Goal: Transaction & Acquisition: Purchase product/service

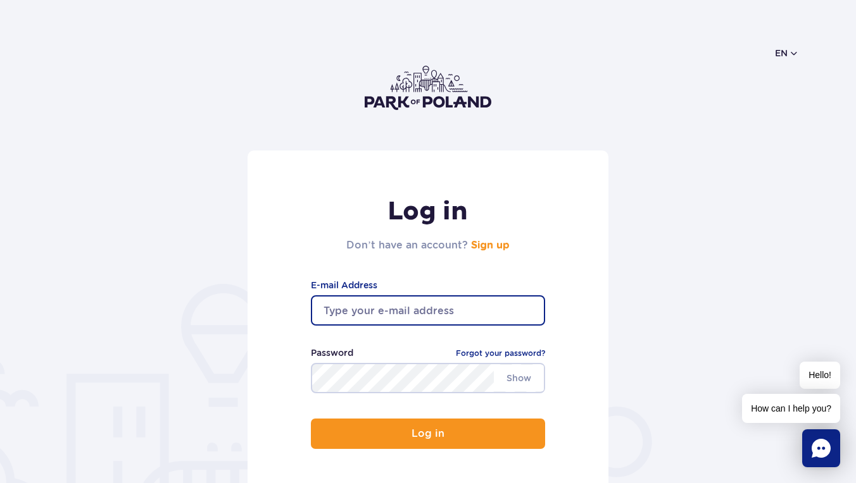
click at [533, 314] on input "email" at bounding box center [428, 311] width 234 height 30
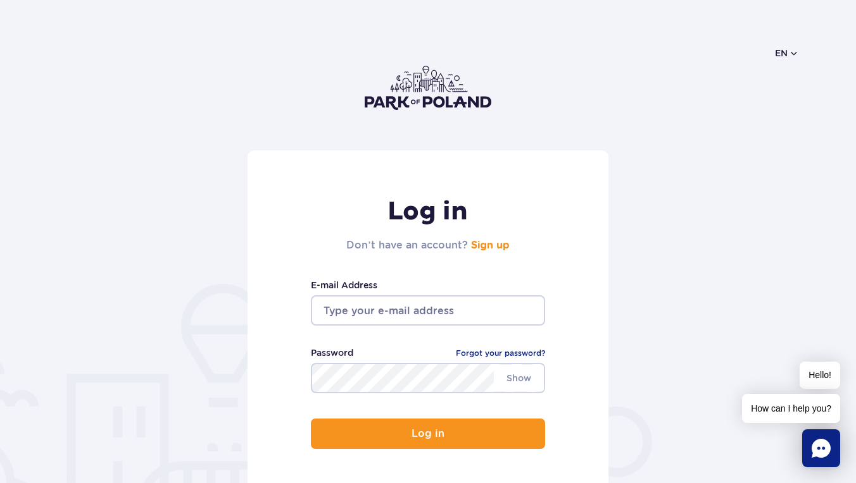
click at [388, 310] on input "email" at bounding box center [428, 311] width 234 height 30
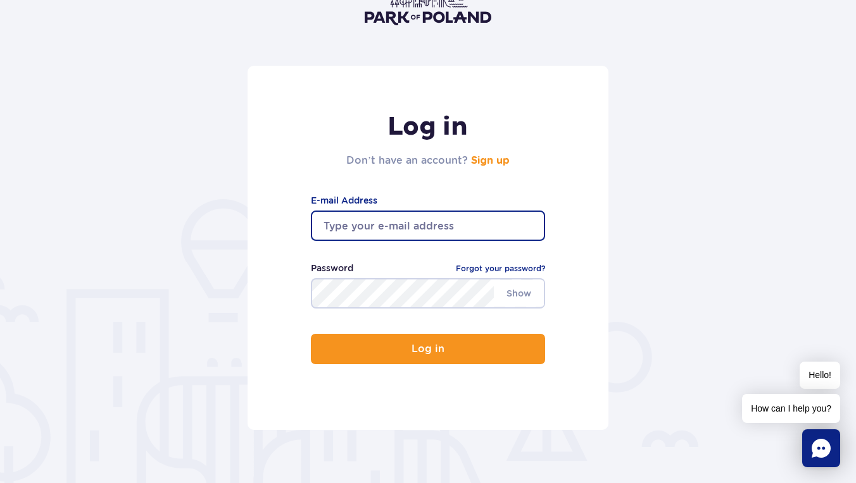
scroll to position [92, 0]
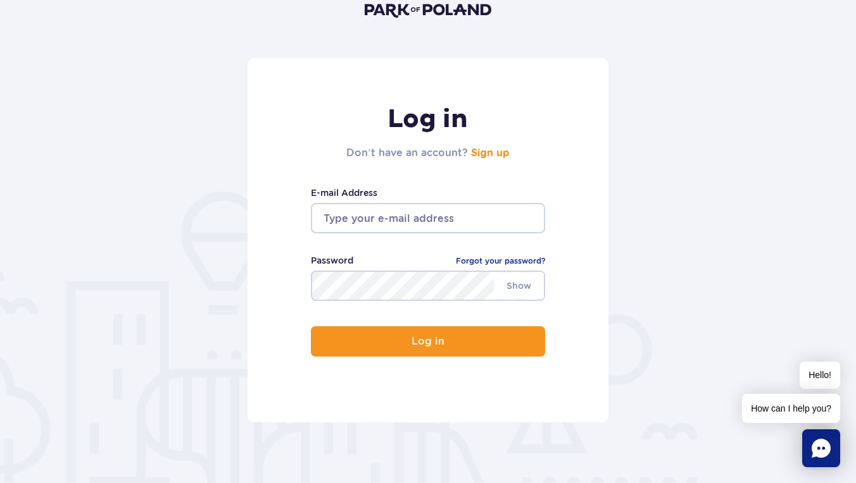
click at [483, 159] on h2 "Don’t have an account? Sign up" at bounding box center [427, 153] width 163 height 15
click at [487, 157] on link "Sign up" at bounding box center [490, 153] width 39 height 10
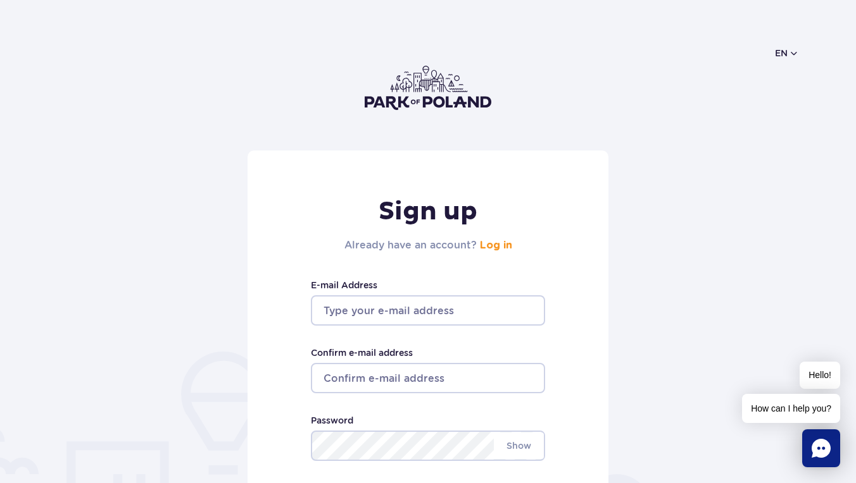
type input "[EMAIL_ADDRESS][DOMAIN_NAME]"
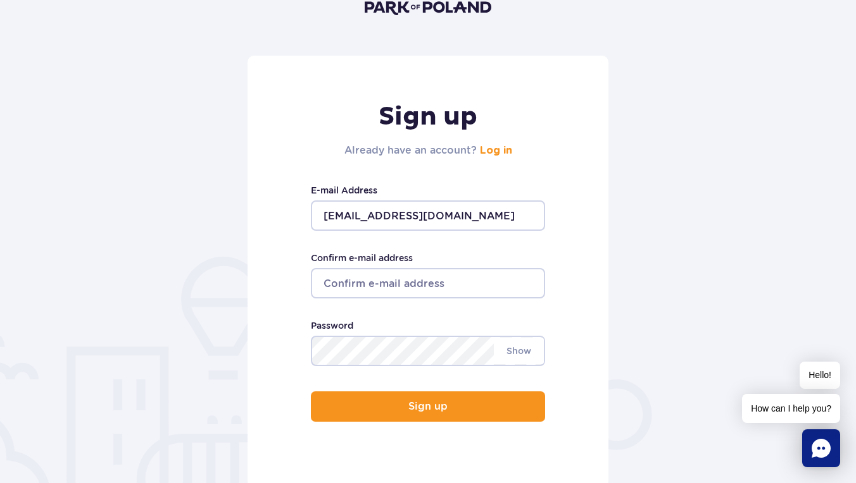
scroll to position [120, 0]
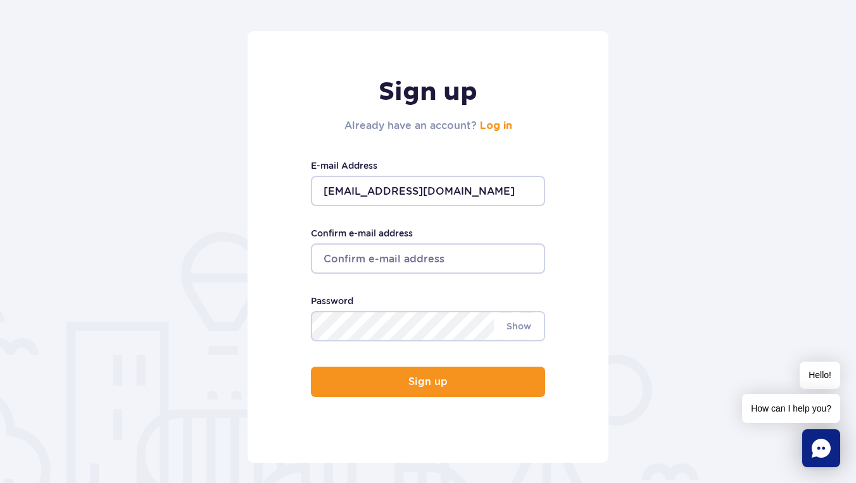
click at [432, 274] on div "Sign up Already have an account? Log in fugue-grommet-5g@icloud.com E-mail Addr…" at bounding box center [427, 247] width 361 height 432
click at [476, 187] on input "[EMAIL_ADDRESS][DOMAIN_NAME]" at bounding box center [428, 191] width 234 height 30
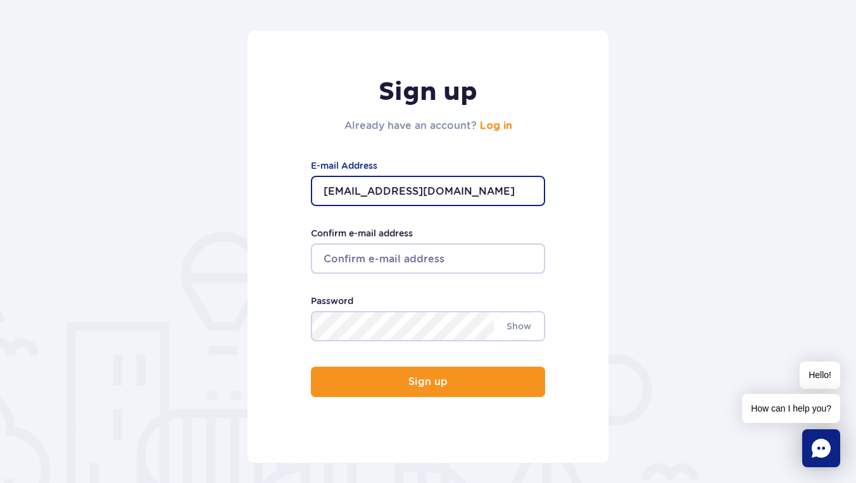
click at [416, 257] on input "Confirm e-mail address" at bounding box center [428, 259] width 234 height 30
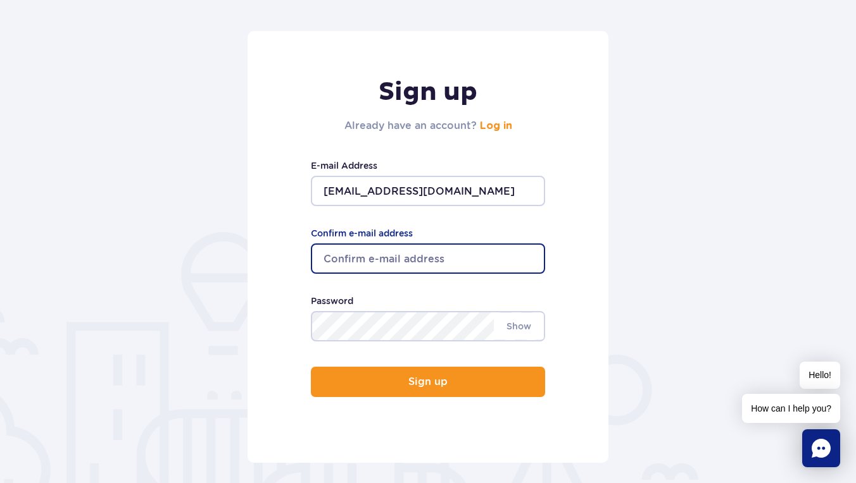
paste input "[EMAIL_ADDRESS][DOMAIN_NAME]"
type input "[EMAIL_ADDRESS][DOMAIN_NAME]"
click at [295, 293] on div "Sign up Already have an account? Log in fugue-grommet-5g@icloud.com E-mail Addr…" at bounding box center [427, 247] width 361 height 432
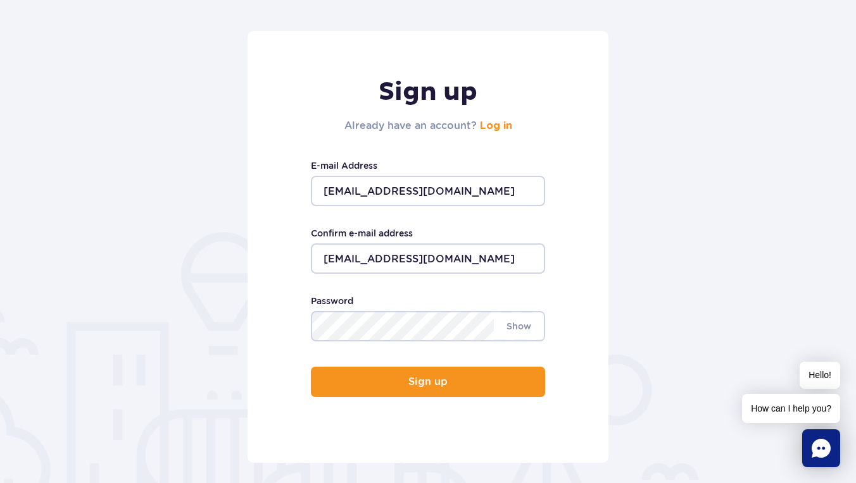
click at [588, 316] on div "Sign up Already have an account? Log in fugue-grommet-5g@icloud.com E-mail Addr…" at bounding box center [427, 247] width 361 height 432
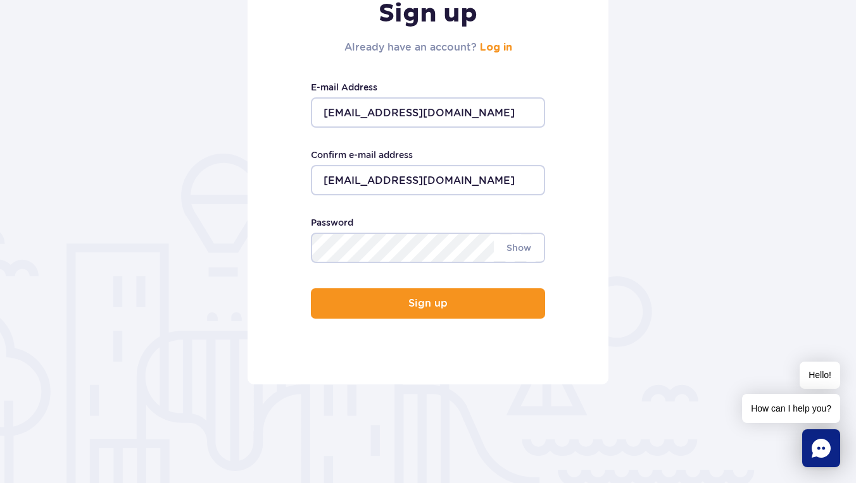
scroll to position [221, 0]
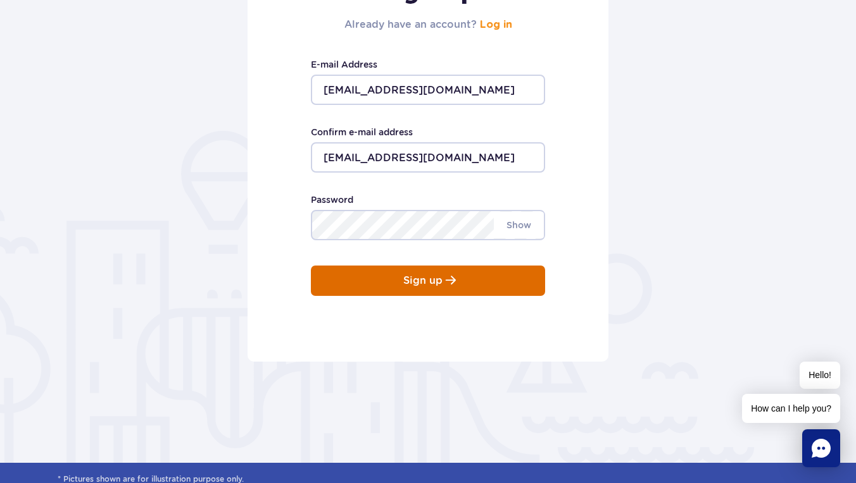
click at [475, 285] on button "Sign up" at bounding box center [428, 281] width 234 height 30
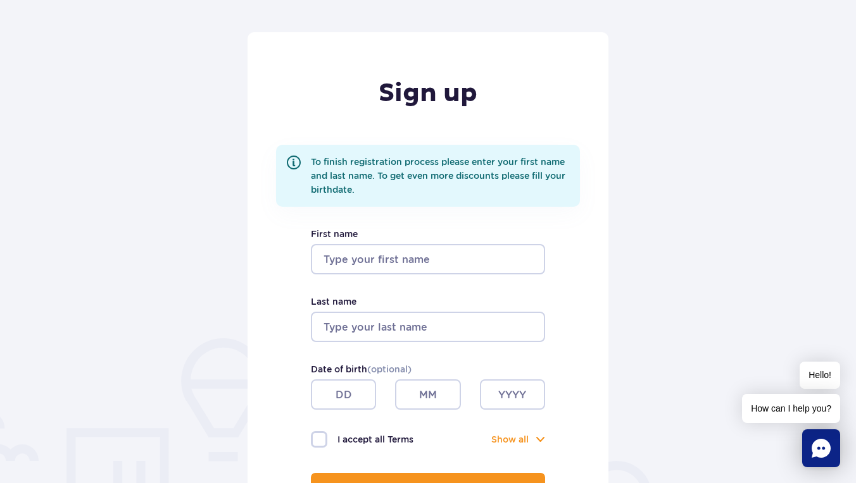
scroll to position [142, 0]
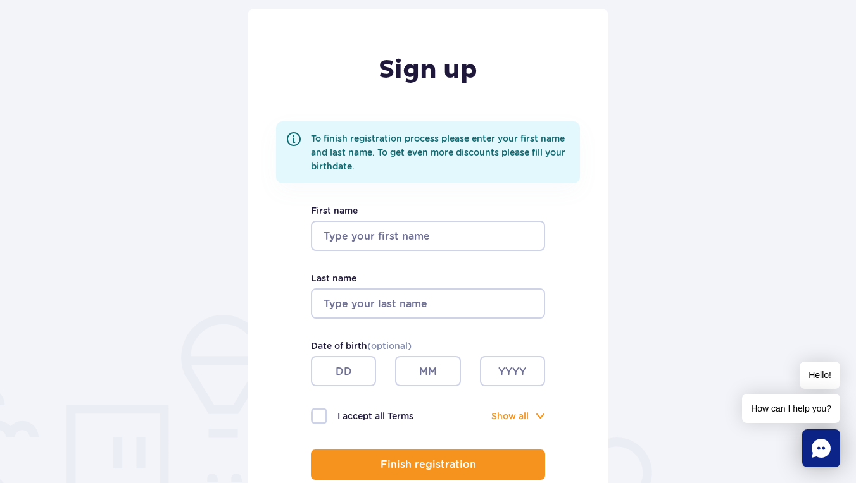
click at [402, 252] on div "Sign up To finish registration process please enter your first name and last na…" at bounding box center [427, 277] width 361 height 537
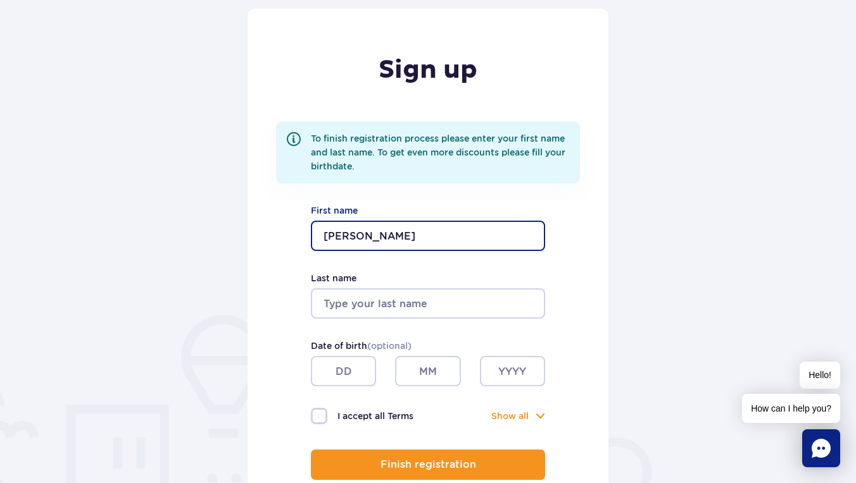
type input "Aleksei"
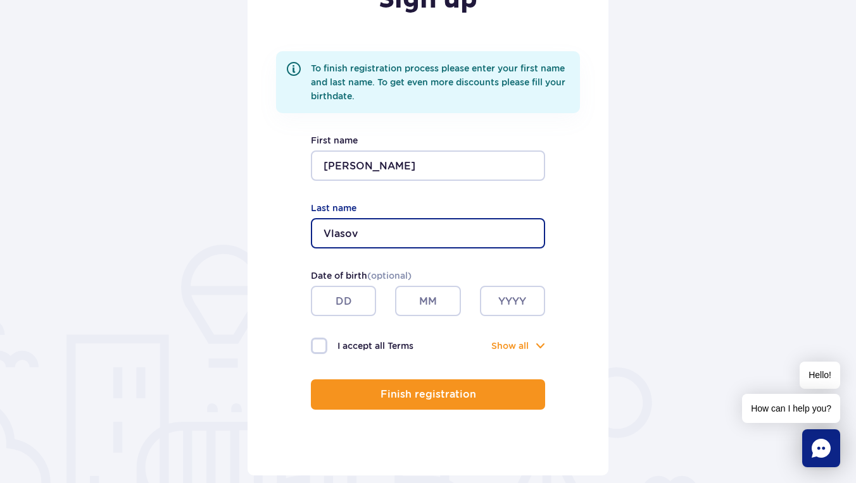
scroll to position [226, 0]
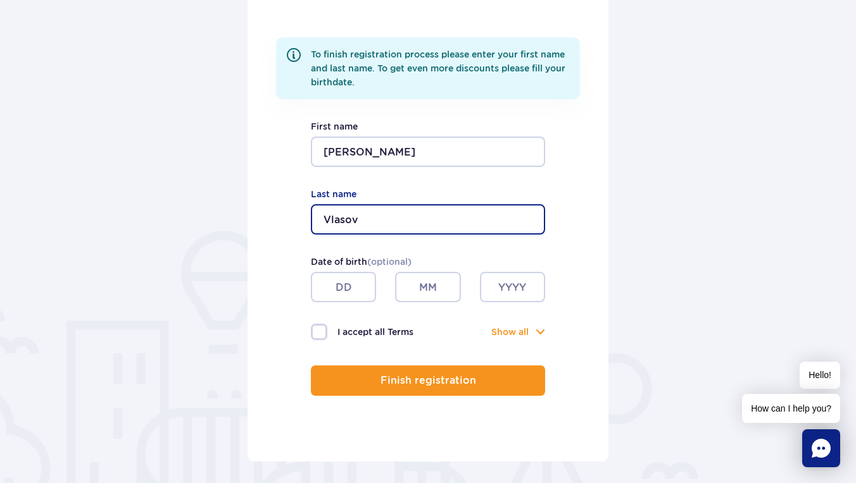
type input "Vlasov"
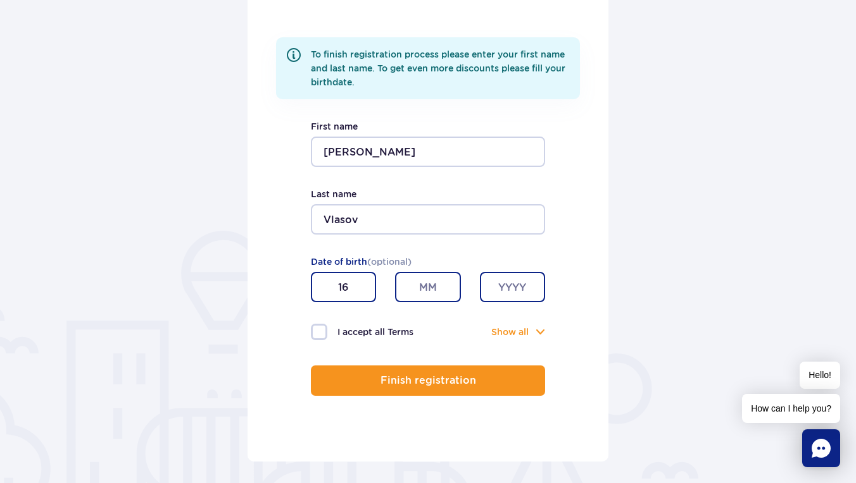
type input "16"
type input "10"
type input "1996"
click at [320, 335] on label "I accept all Terms" at bounding box center [369, 332] width 117 height 16
click at [320, 327] on input "I accept all Terms" at bounding box center [318, 325] width 14 height 3
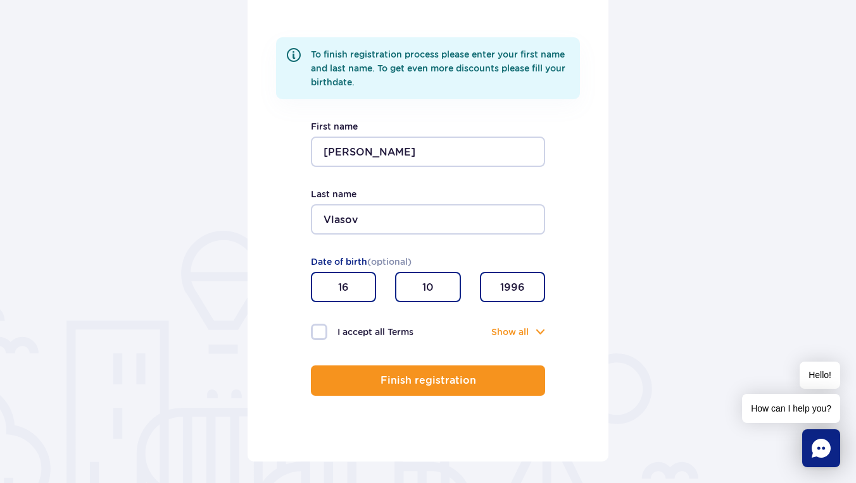
checkbox input "true"
click at [428, 292] on input "10" at bounding box center [427, 287] width 65 height 30
type input "1"
type input "10"
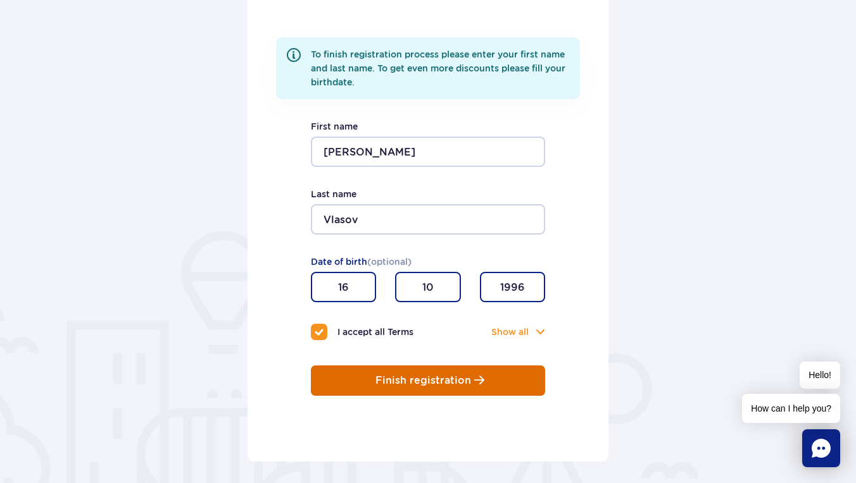
click at [380, 378] on p "Finish registration" at bounding box center [423, 380] width 96 height 11
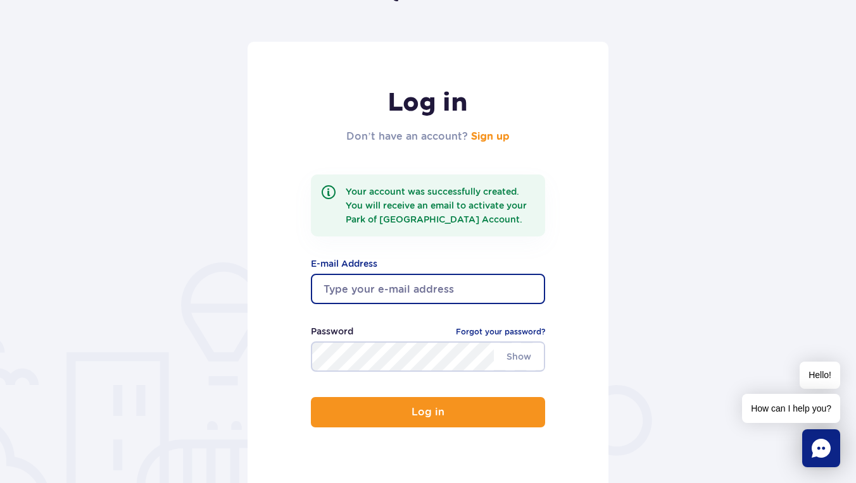
scroll to position [111, 0]
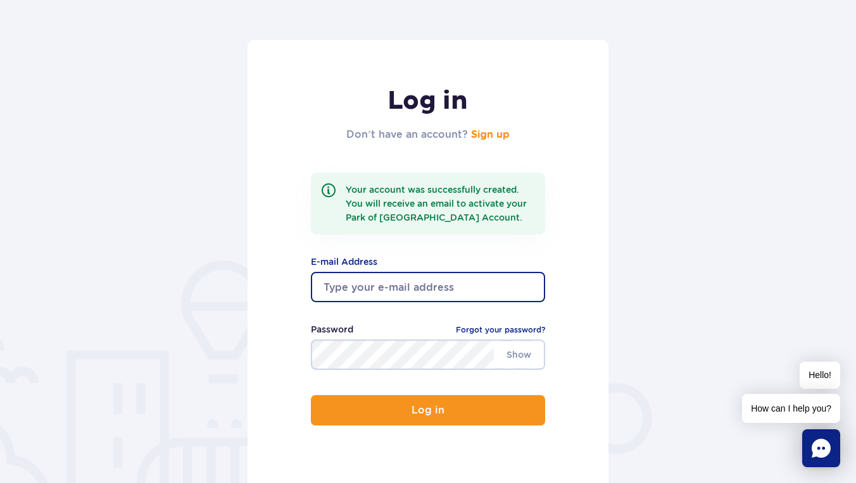
click at [401, 287] on input "email" at bounding box center [428, 287] width 234 height 30
click at [392, 299] on input "email" at bounding box center [428, 287] width 234 height 30
click at [396, 289] on input "email" at bounding box center [428, 287] width 234 height 30
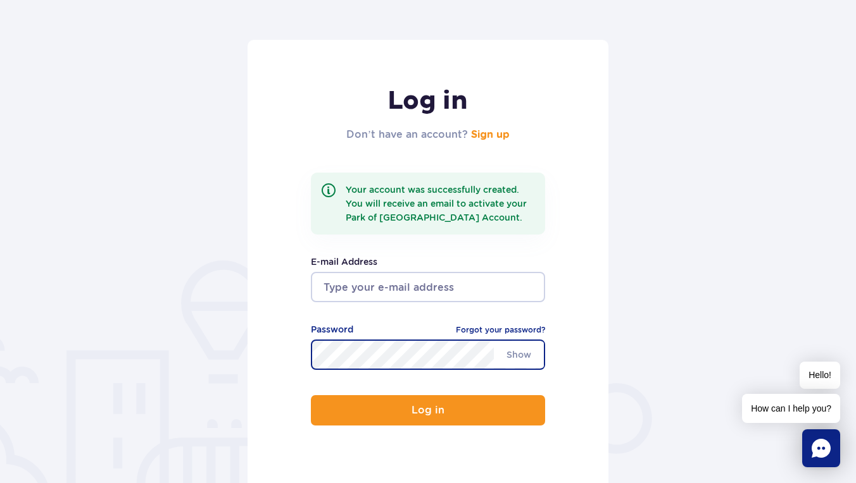
type input "[EMAIL_ADDRESS][DOMAIN_NAME]"
click at [428, 411] on button "Log in" at bounding box center [428, 410] width 234 height 30
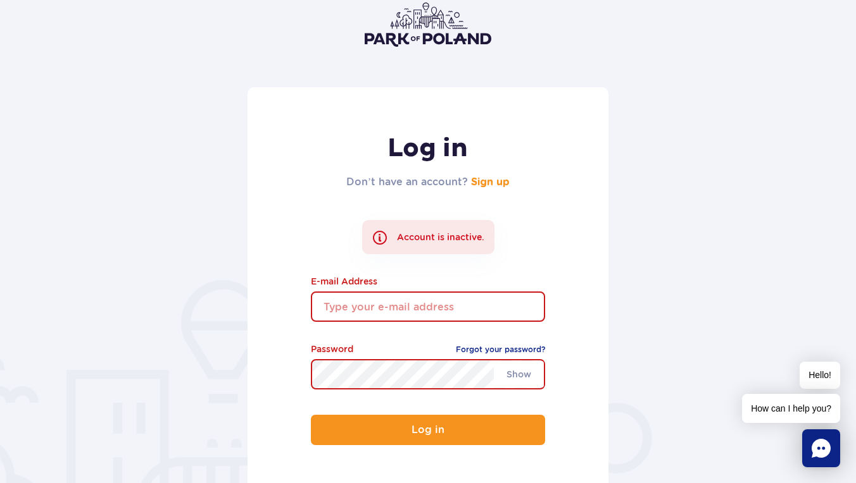
scroll to position [65, 0]
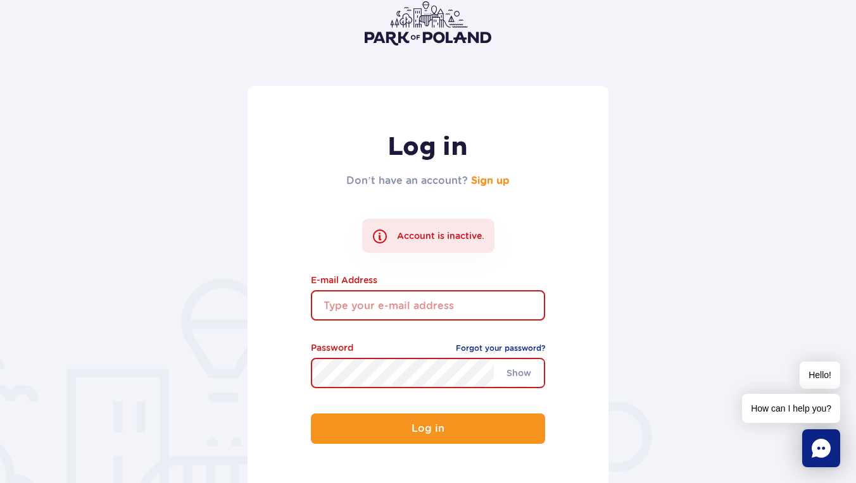
type input "fugue-grommet-5g@icloud.com"
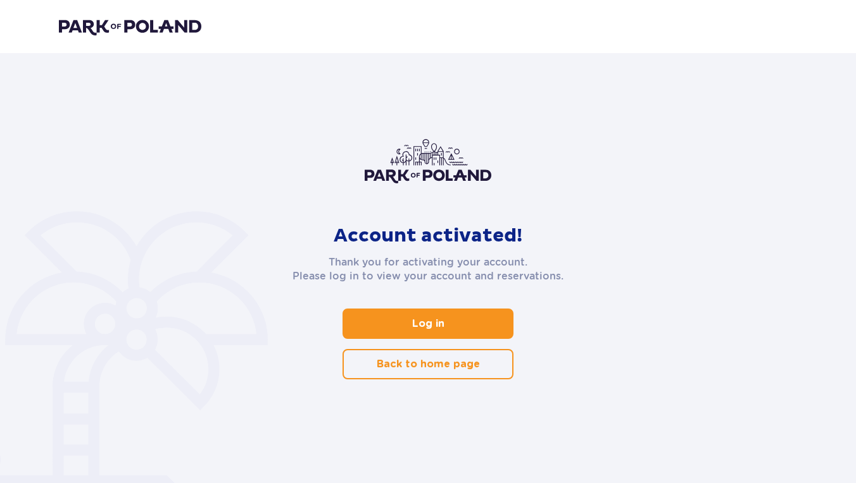
click at [443, 321] on span at bounding box center [446, 323] width 15 height 15
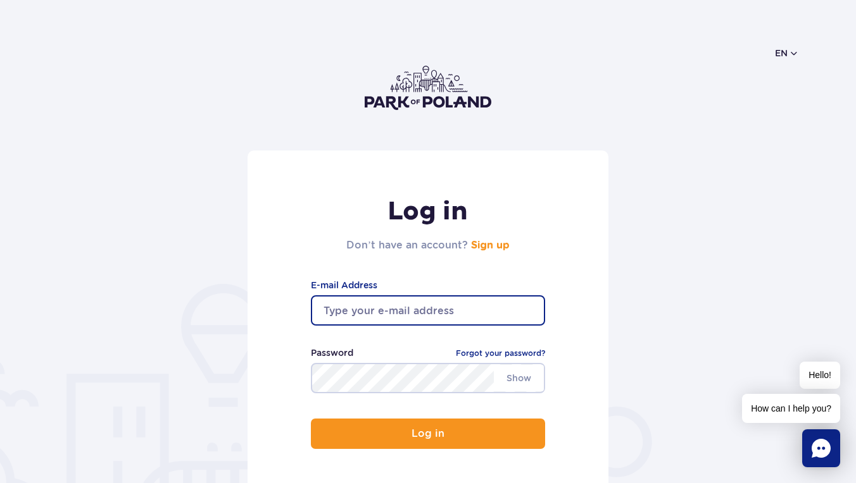
type input "[EMAIL_ADDRESS][DOMAIN_NAME]"
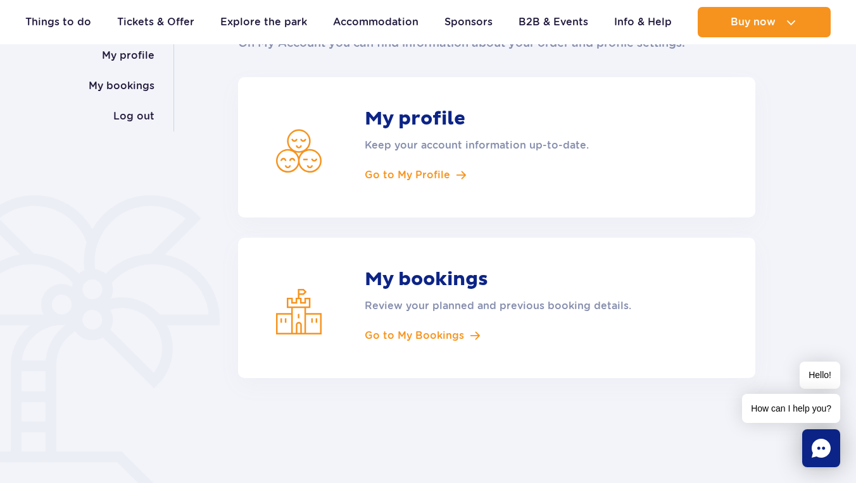
scroll to position [207, 0]
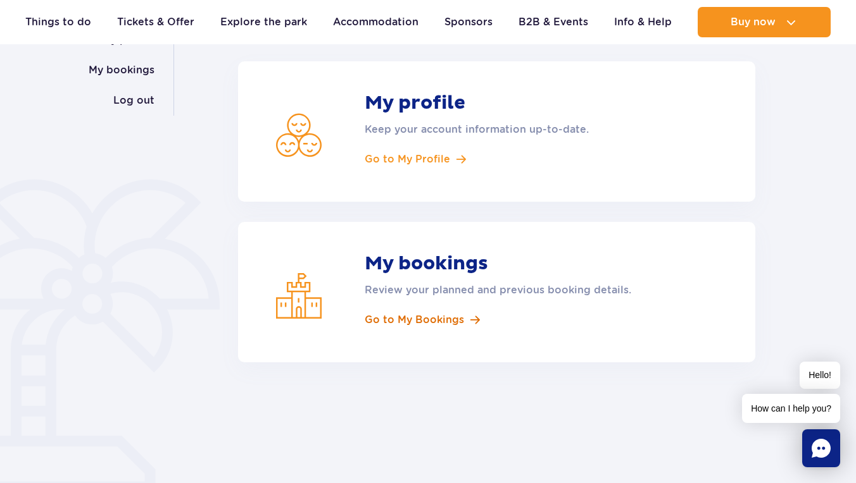
click at [422, 322] on span "Go to My Bookings" at bounding box center [413, 320] width 99 height 14
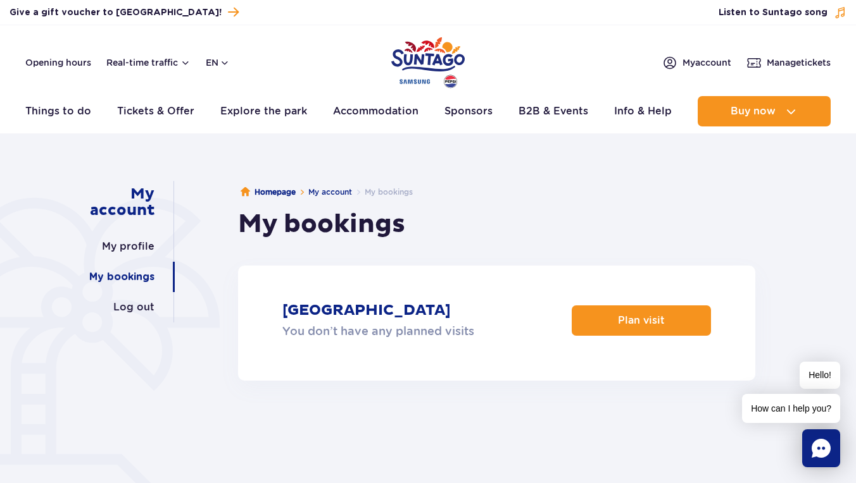
drag, startPoint x: 278, startPoint y: 306, endPoint x: 435, endPoint y: 299, distance: 157.7
click at [435, 299] on article "[GEOGRAPHIC_DATA] You don’t have any planned visits Plan visit" at bounding box center [496, 323] width 517 height 115
click at [665, 330] on link "Plan visit" at bounding box center [640, 321] width 139 height 30
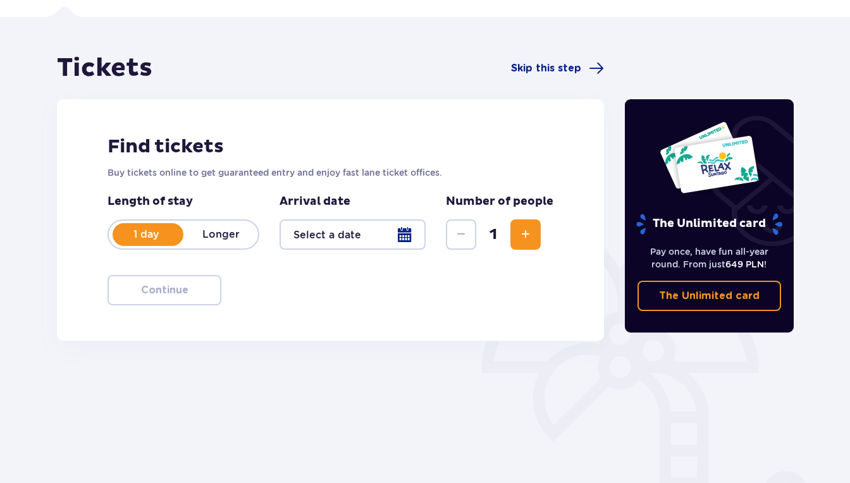
scroll to position [87, 0]
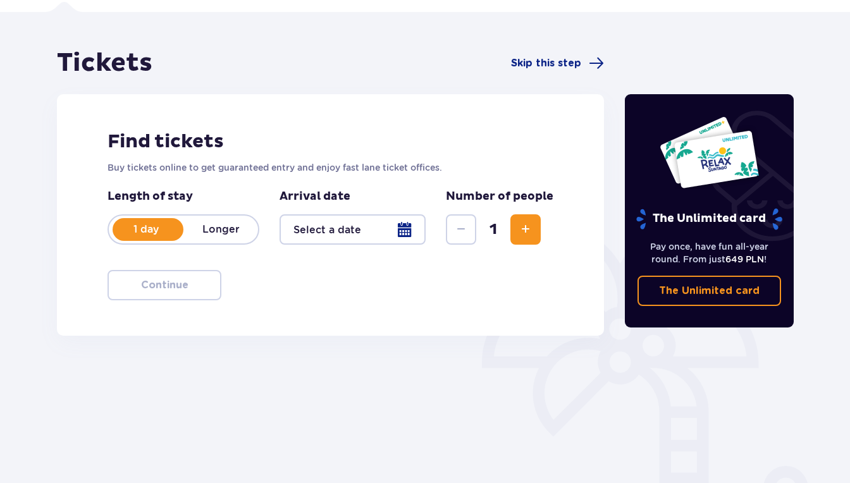
click at [227, 226] on p "Longer" at bounding box center [221, 230] width 75 height 14
click at [147, 228] on p "1 day" at bounding box center [146, 230] width 75 height 14
click at [536, 235] on button "Increase" at bounding box center [526, 230] width 30 height 30
click at [379, 232] on div at bounding box center [353, 230] width 146 height 30
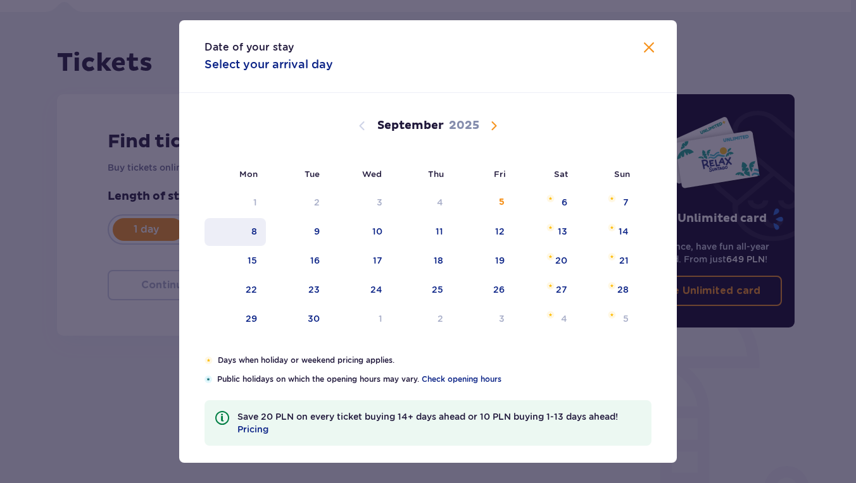
click at [251, 233] on div "8" at bounding box center [254, 231] width 6 height 13
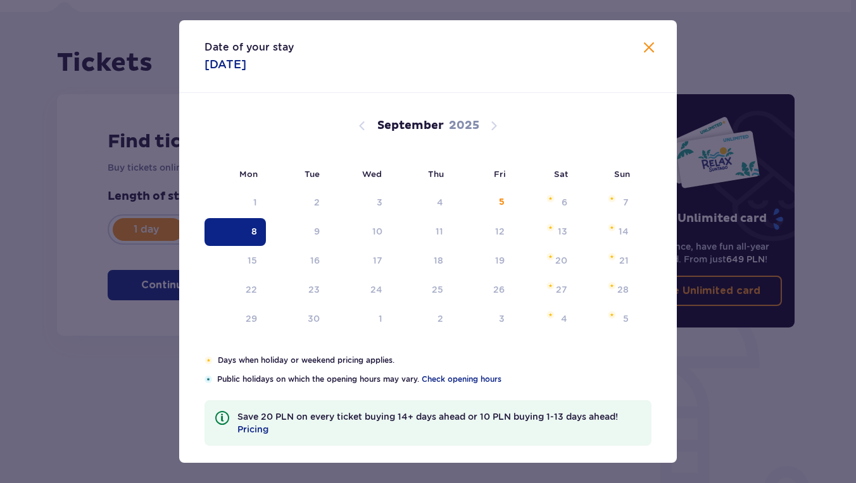
type input "[DATE]"
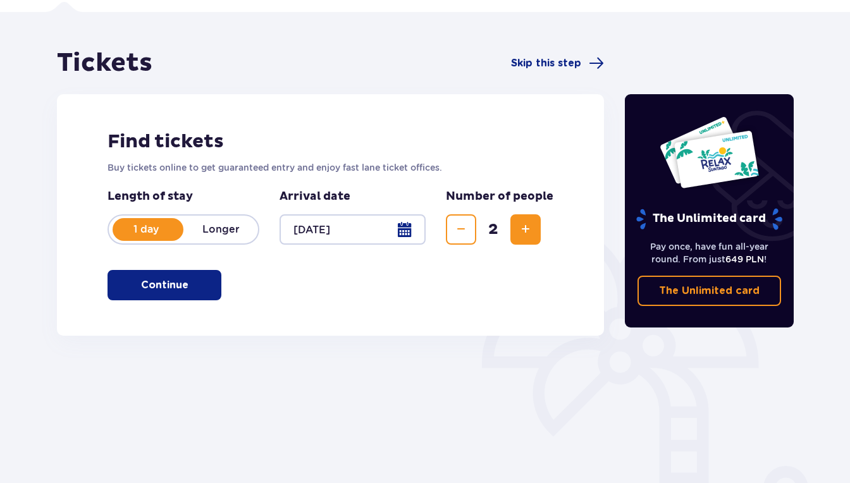
click at [115, 339] on div "Tickets Skip this step Find tickets Buy tickets online to get guaranteed entry …" at bounding box center [330, 264] width 569 height 435
click at [201, 289] on button "Continue" at bounding box center [165, 285] width 114 height 30
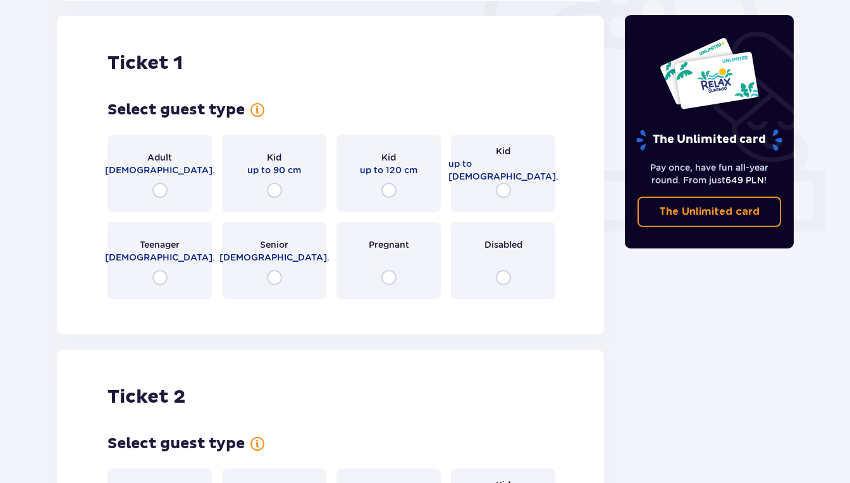
scroll to position [423, 0]
click at [199, 192] on div "Adult [DEMOGRAPHIC_DATA]." at bounding box center [160, 172] width 104 height 77
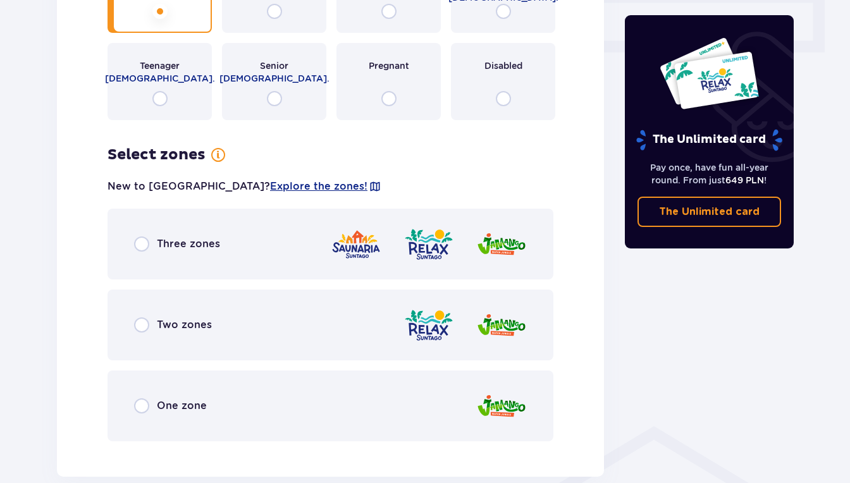
scroll to position [642, 0]
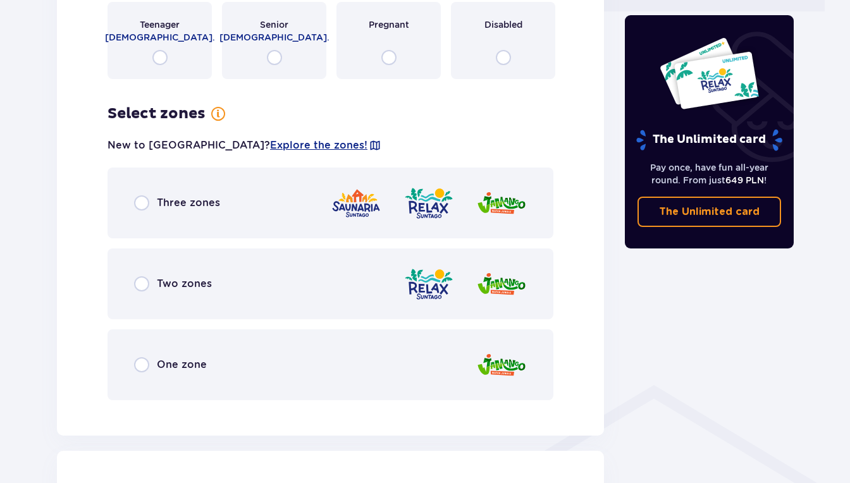
click at [294, 287] on div "Two zones" at bounding box center [331, 284] width 446 height 71
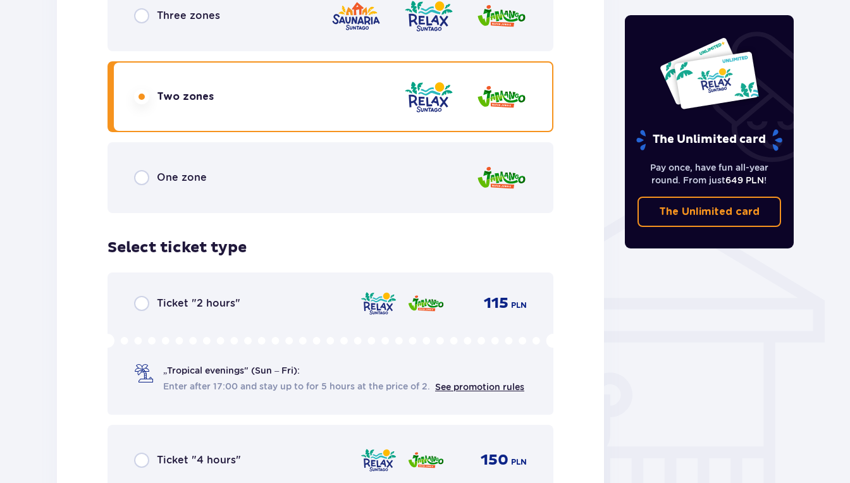
scroll to position [1020, 0]
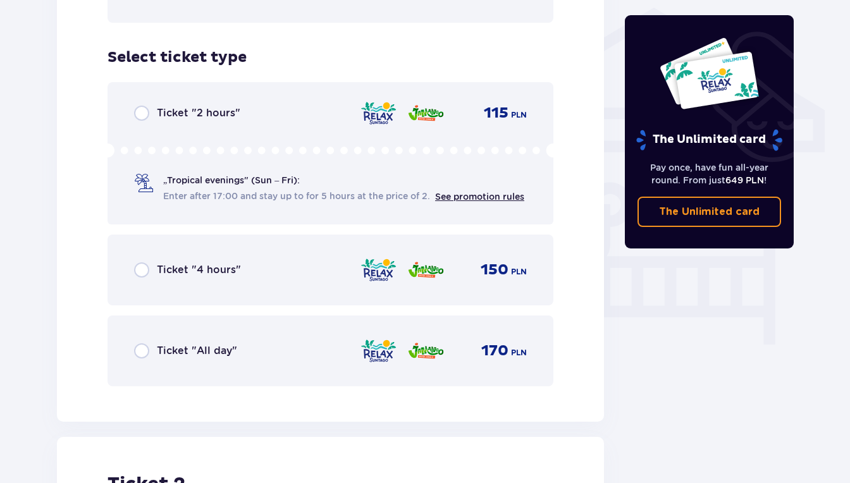
click at [241, 350] on div "Ticket "All day" 170 PLN" at bounding box center [330, 351] width 393 height 27
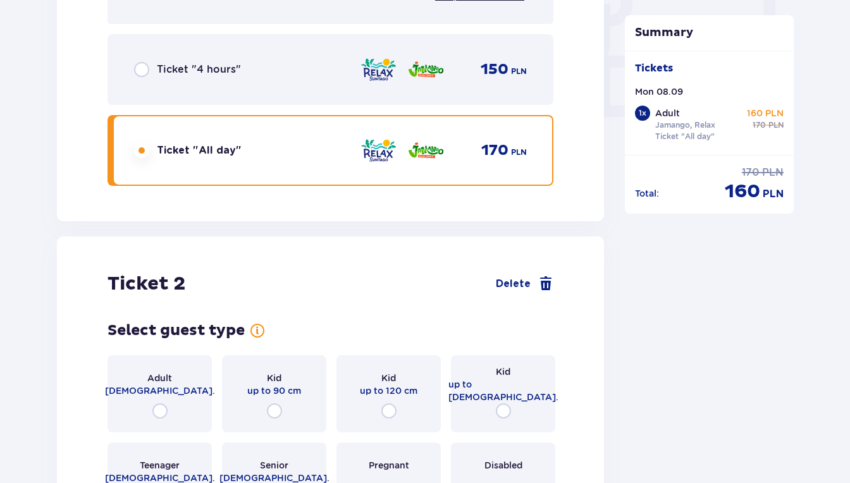
scroll to position [1196, 0]
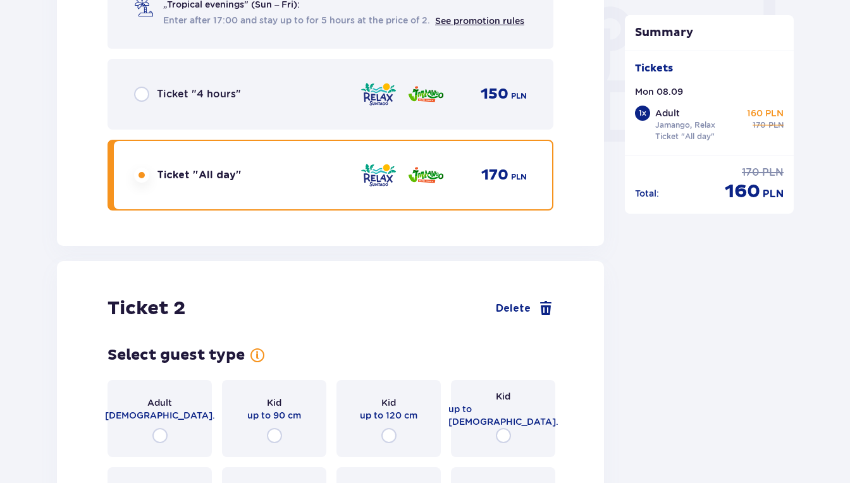
click at [311, 122] on div "Ticket "4 hours" 150 PLN" at bounding box center [331, 94] width 446 height 71
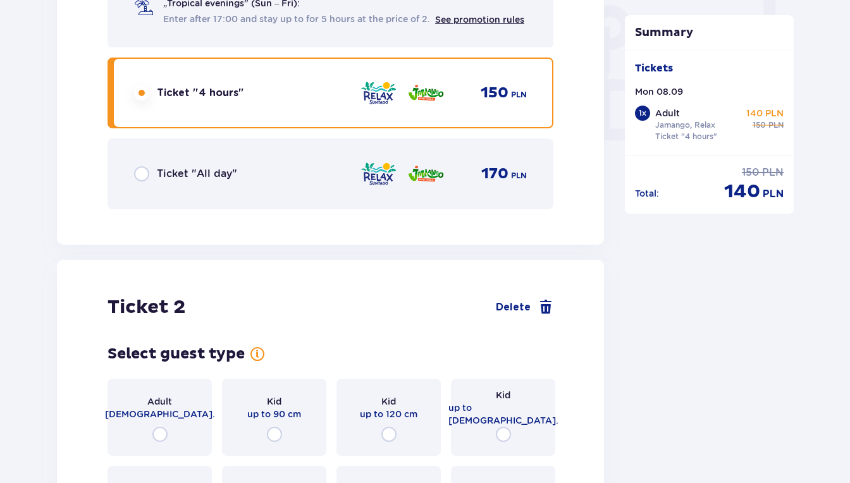
scroll to position [1120, 0]
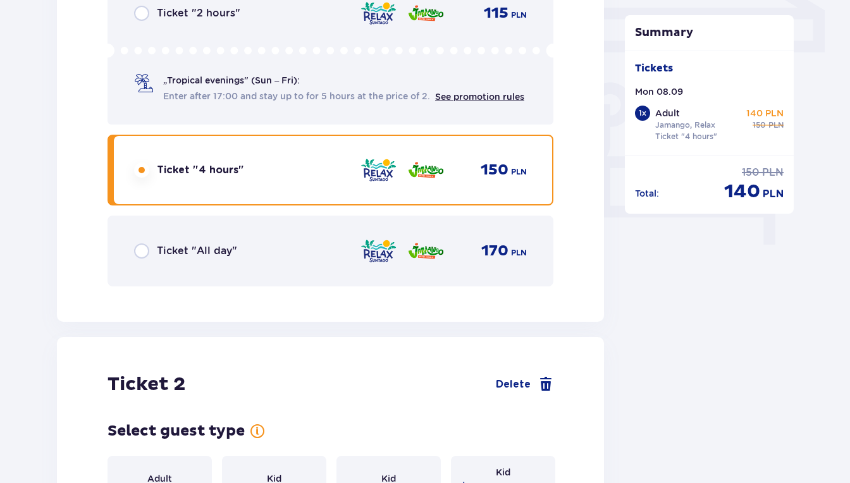
click at [316, 261] on div "Ticket "All day" 170 PLN" at bounding box center [330, 251] width 393 height 27
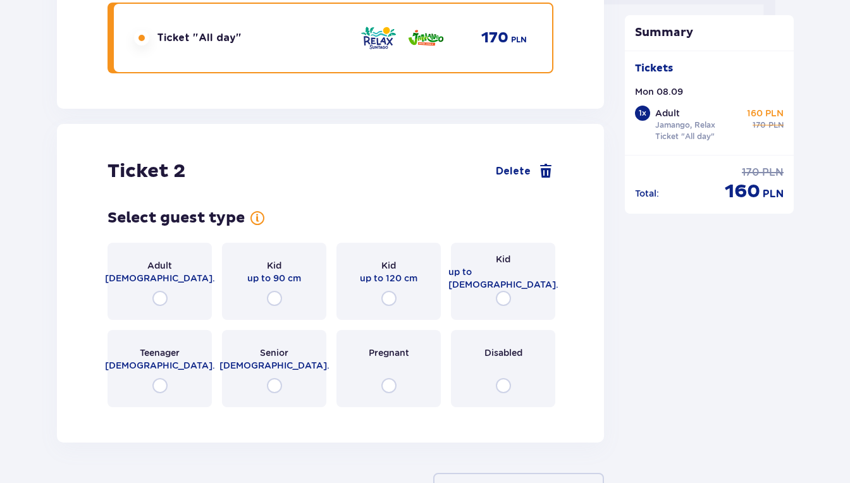
scroll to position [1353, 0]
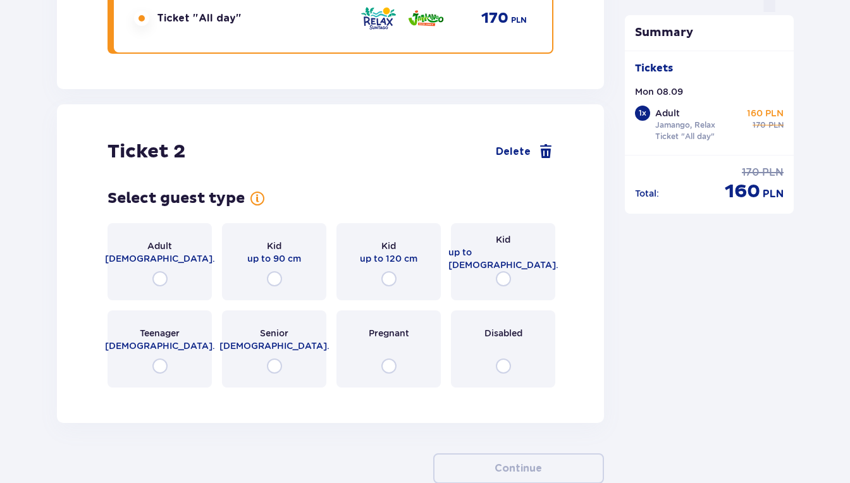
click at [185, 275] on div "Adult [DEMOGRAPHIC_DATA]." at bounding box center [160, 261] width 104 height 77
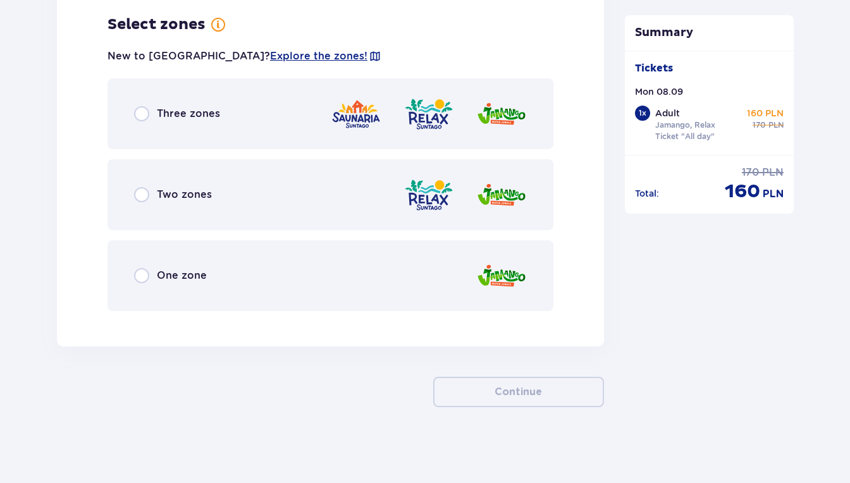
click at [206, 205] on div "Two zones" at bounding box center [331, 194] width 446 height 71
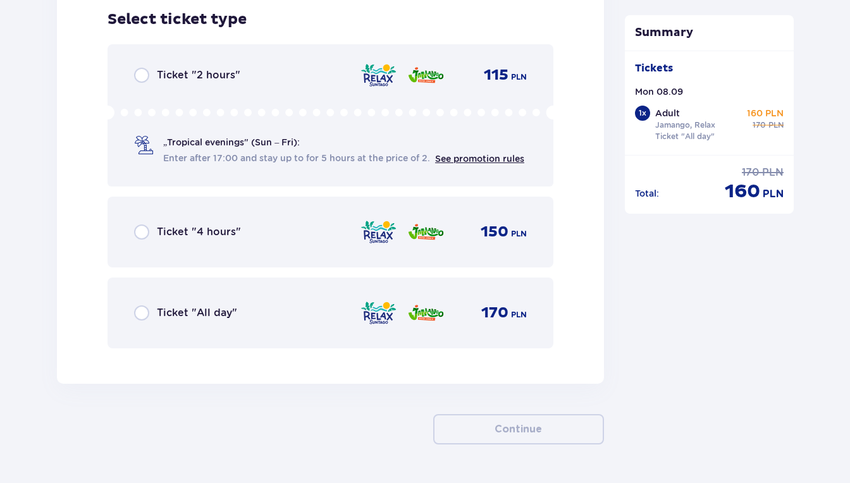
scroll to position [2082, 0]
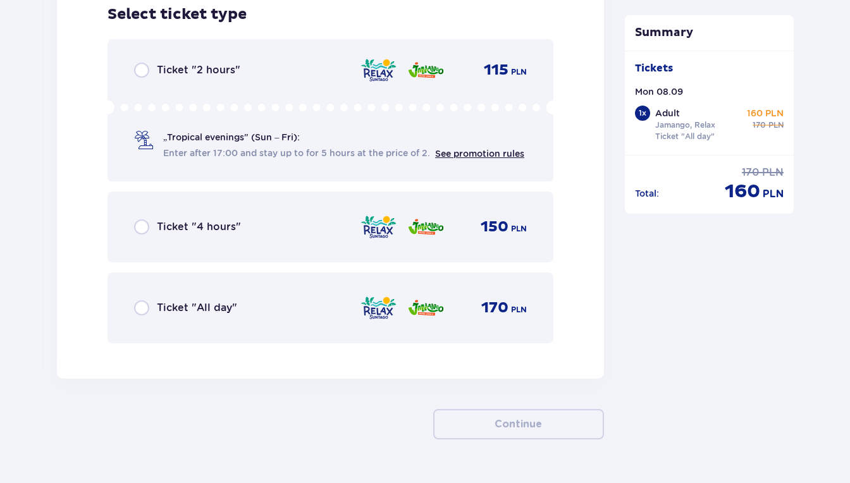
click at [236, 294] on div "Ticket "All day" 170 PLN" at bounding box center [331, 308] width 446 height 71
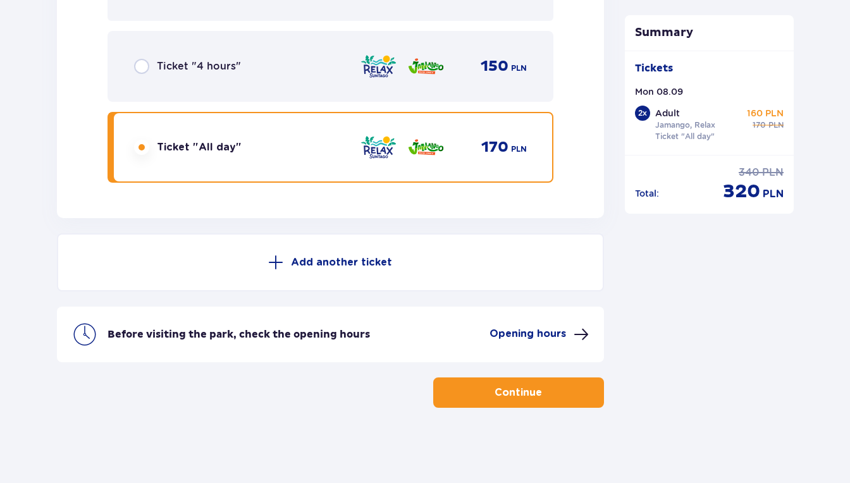
scroll to position [2244, 0]
click at [295, 282] on button "Add another ticket" at bounding box center [330, 262] width 547 height 58
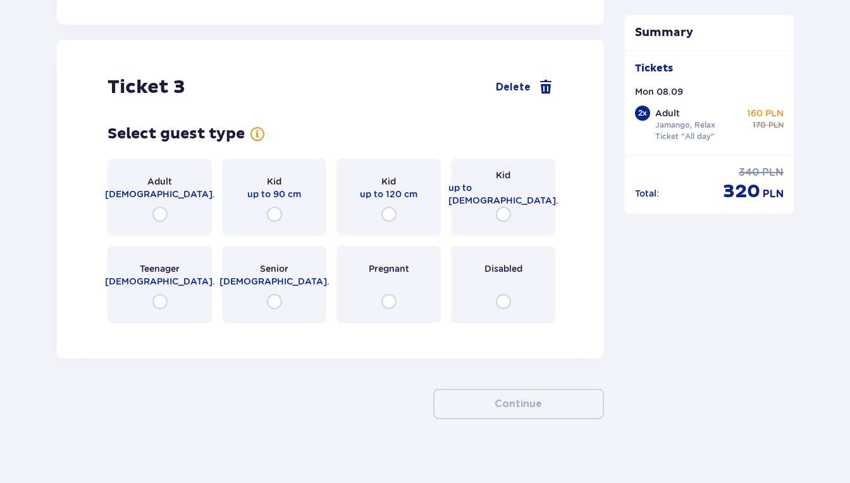
scroll to position [2602, 0]
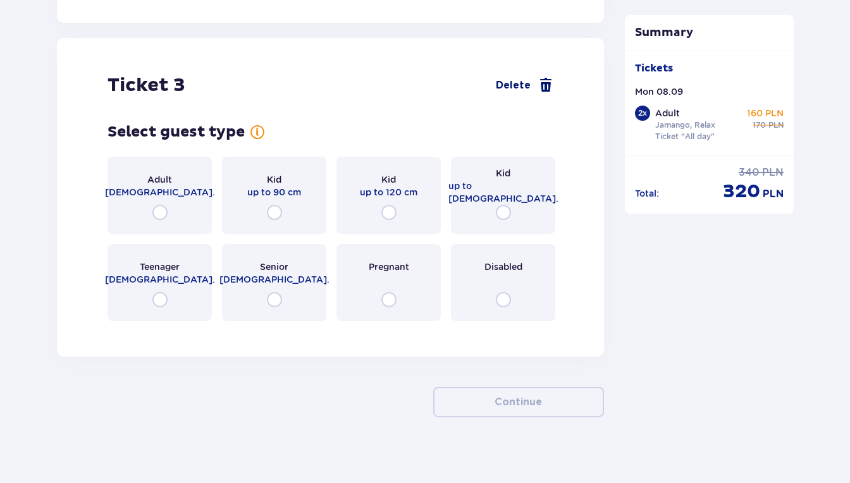
click at [544, 82] on span at bounding box center [545, 85] width 15 height 15
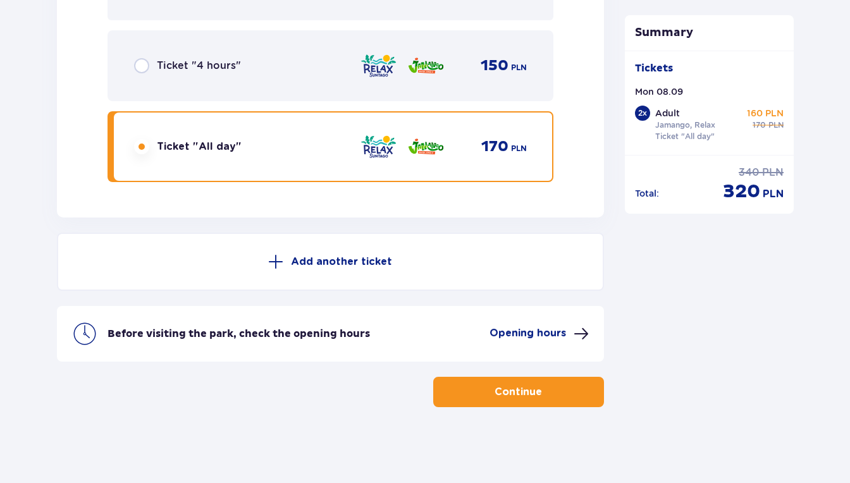
scroll to position [2244, 0]
click at [472, 396] on button "Continue" at bounding box center [518, 392] width 171 height 30
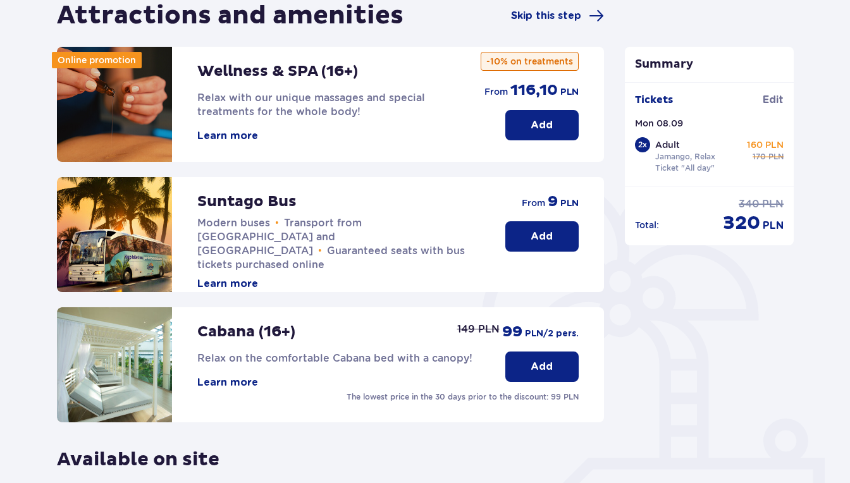
scroll to position [132, 0]
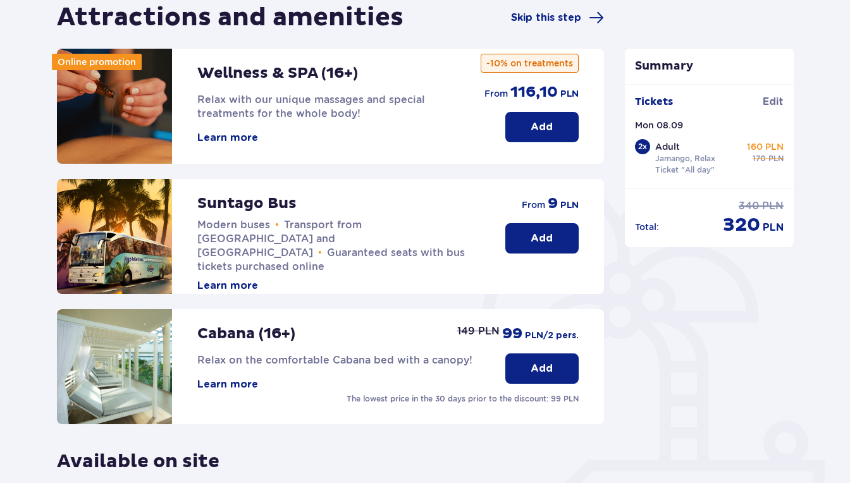
click at [521, 246] on button "Add" at bounding box center [542, 238] width 73 height 30
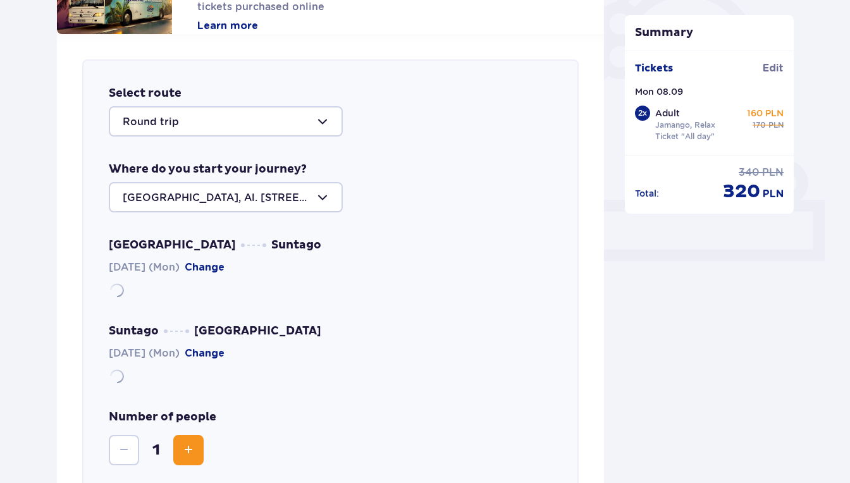
scroll to position [379, 0]
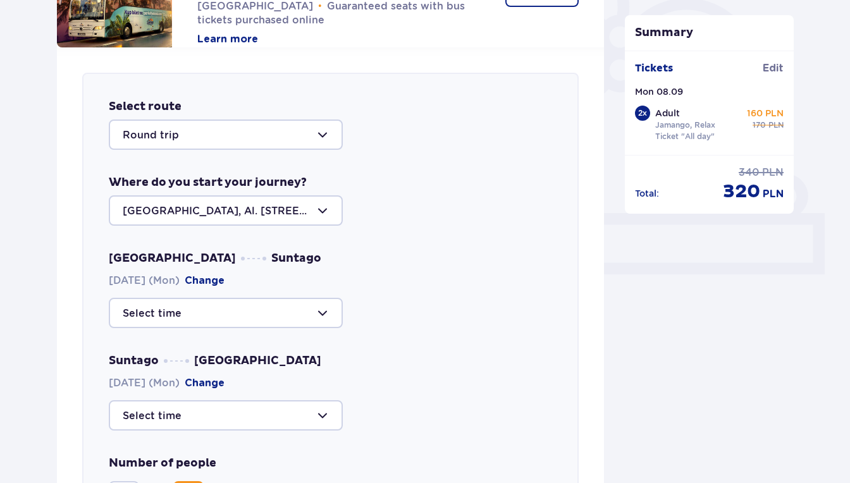
click at [301, 118] on div "Select route Round trip" at bounding box center [331, 124] width 444 height 51
click at [301, 127] on div at bounding box center [226, 135] width 234 height 30
click at [413, 137] on div "Round trip" at bounding box center [331, 135] width 444 height 30
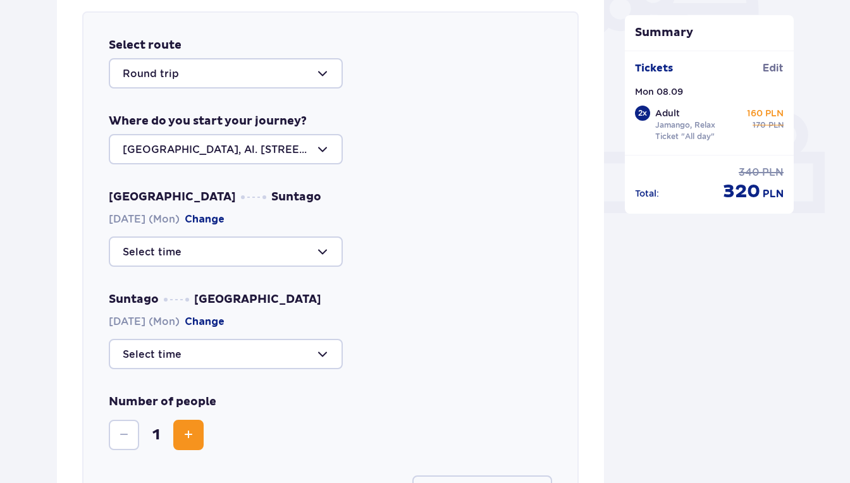
scroll to position [447, 0]
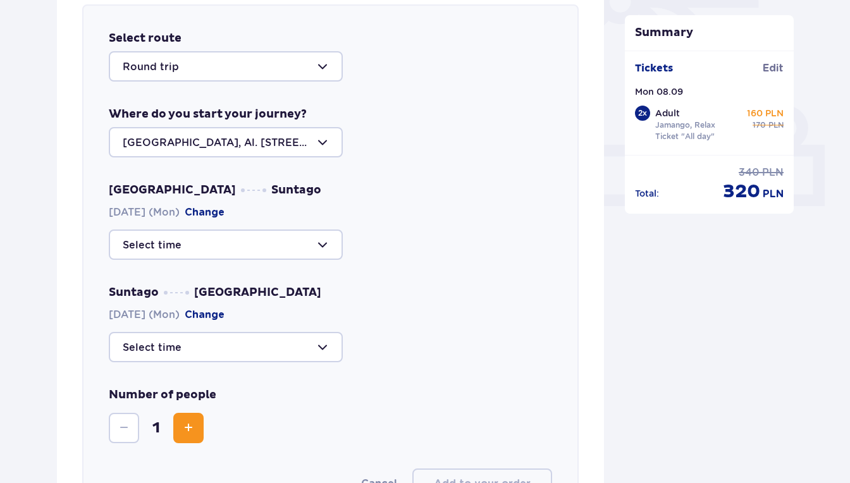
click at [316, 147] on div at bounding box center [226, 142] width 234 height 30
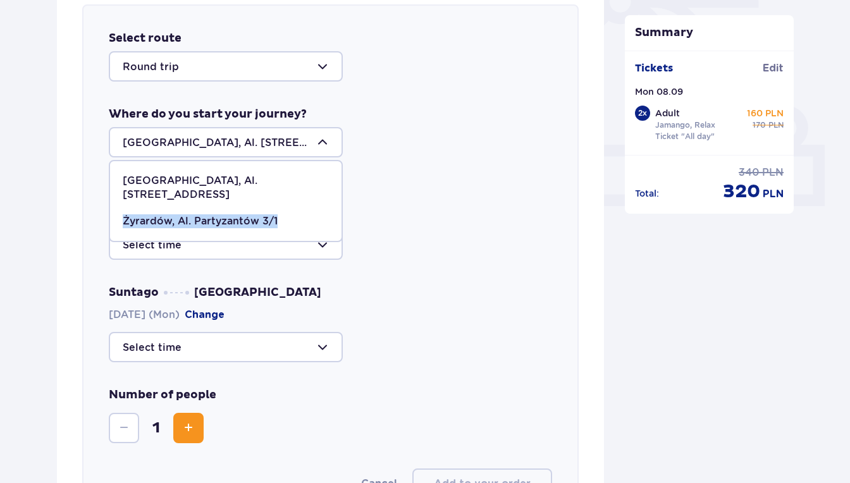
copy p "Żyrardów, Al. Partyzantów 3/1"
drag, startPoint x: 294, startPoint y: 208, endPoint x: 125, endPoint y: 204, distance: 169.0
click at [125, 215] on div "Żyrardów, Al. Partyzantów 3/1" at bounding box center [226, 222] width 206 height 14
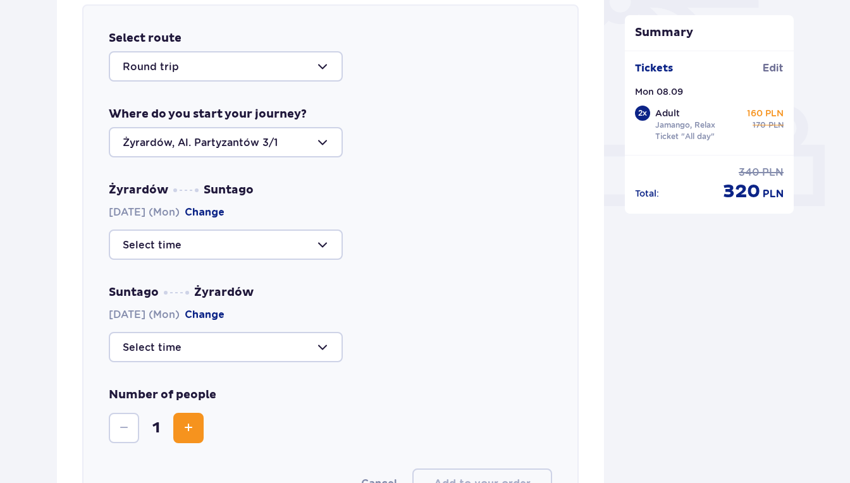
click at [298, 141] on div at bounding box center [226, 142] width 234 height 30
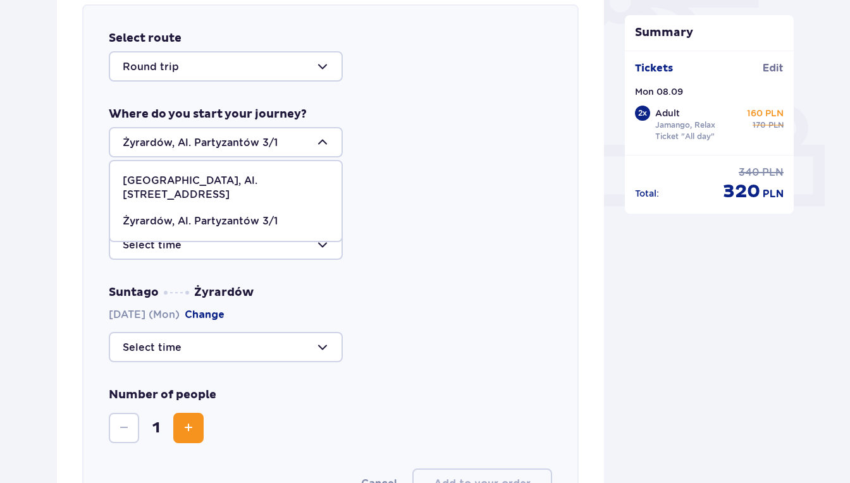
click at [239, 184] on p "[GEOGRAPHIC_DATA], Al. [STREET_ADDRESS]" at bounding box center [226, 188] width 206 height 28
type input "[GEOGRAPHIC_DATA], Al. [STREET_ADDRESS]"
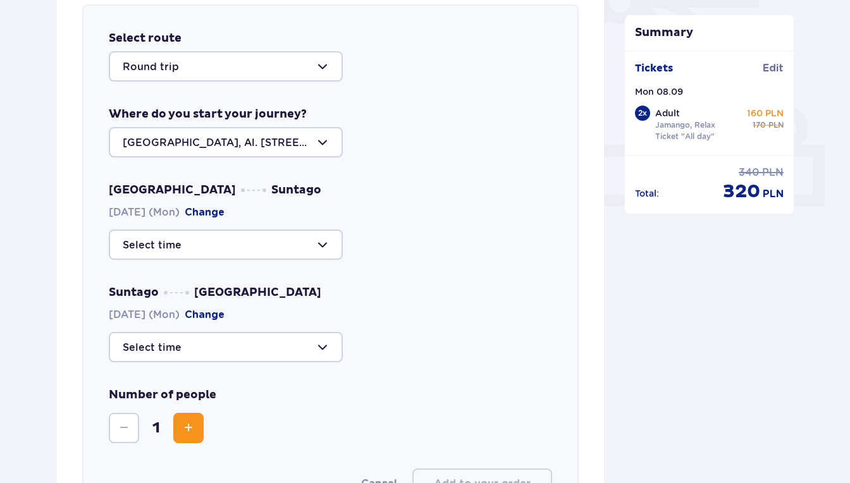
drag, startPoint x: 274, startPoint y: 145, endPoint x: 182, endPoint y: 144, distance: 91.8
click at [182, 144] on div at bounding box center [226, 142] width 234 height 30
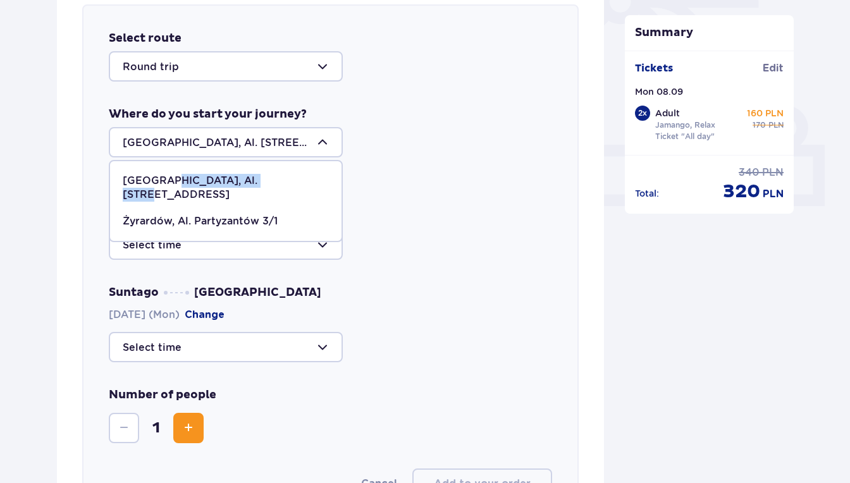
copy p "Al. [STREET_ADDRESS]"
drag, startPoint x: 279, startPoint y: 180, endPoint x: 169, endPoint y: 180, distance: 110.1
click at [169, 180] on div "[GEOGRAPHIC_DATA], Al. [STREET_ADDRESS]" at bounding box center [226, 188] width 206 height 28
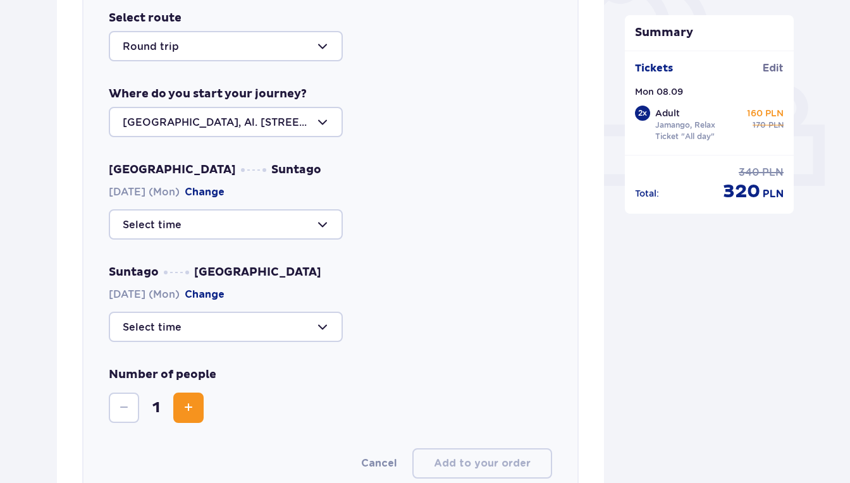
scroll to position [476, 0]
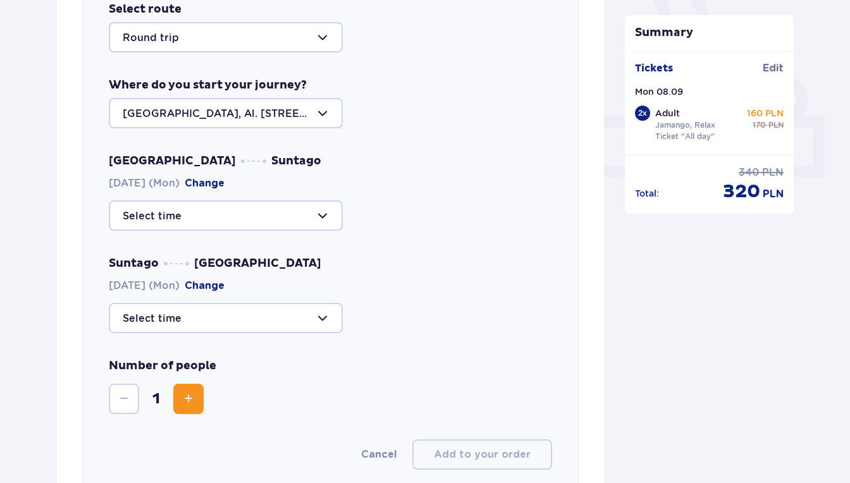
click at [252, 206] on div at bounding box center [226, 216] width 234 height 30
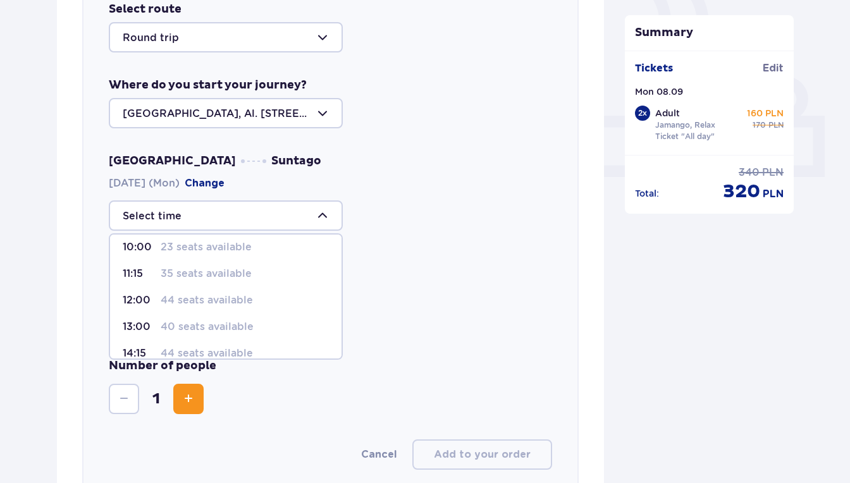
scroll to position [63, 0]
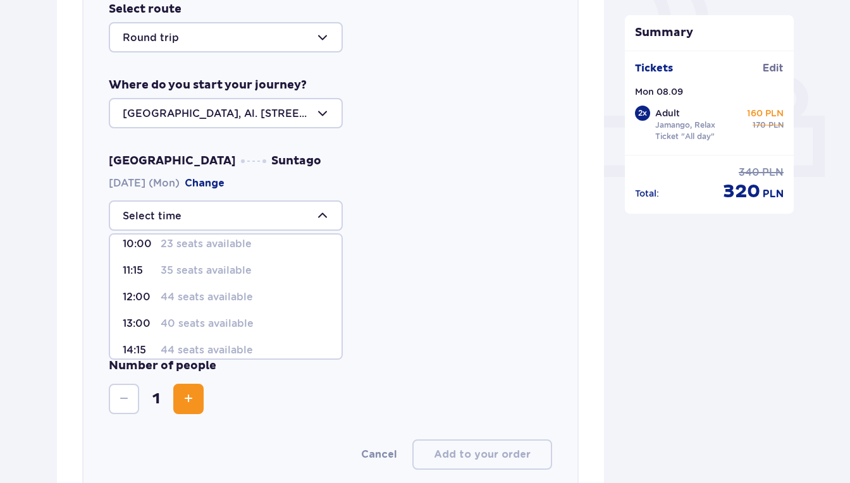
click at [227, 299] on p "44 seats available" at bounding box center [207, 297] width 92 height 14
type input "12:00"
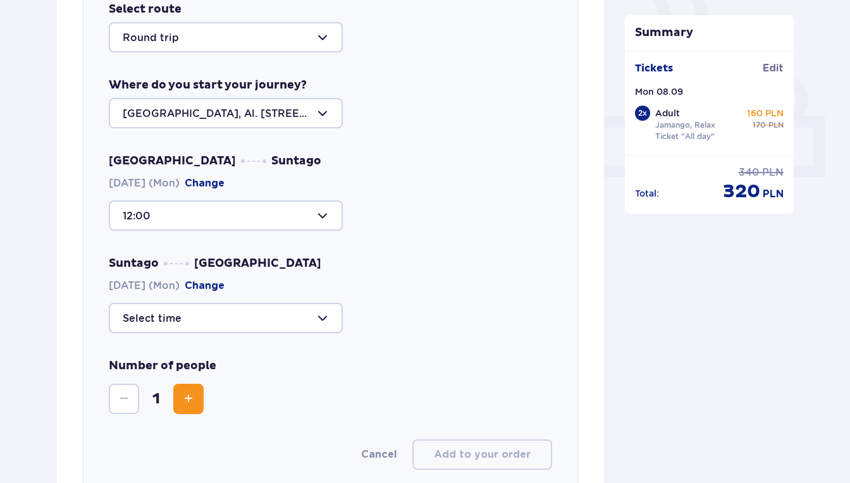
click at [248, 313] on div at bounding box center [226, 318] width 234 height 30
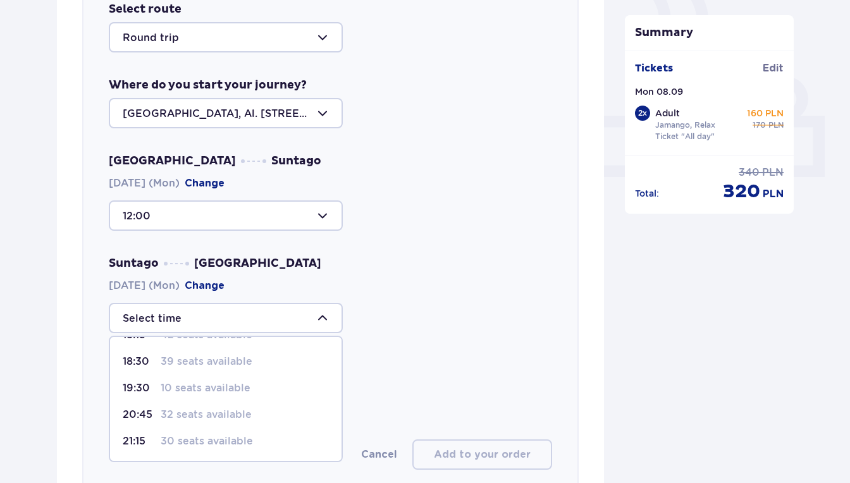
scroll to position [39, 0]
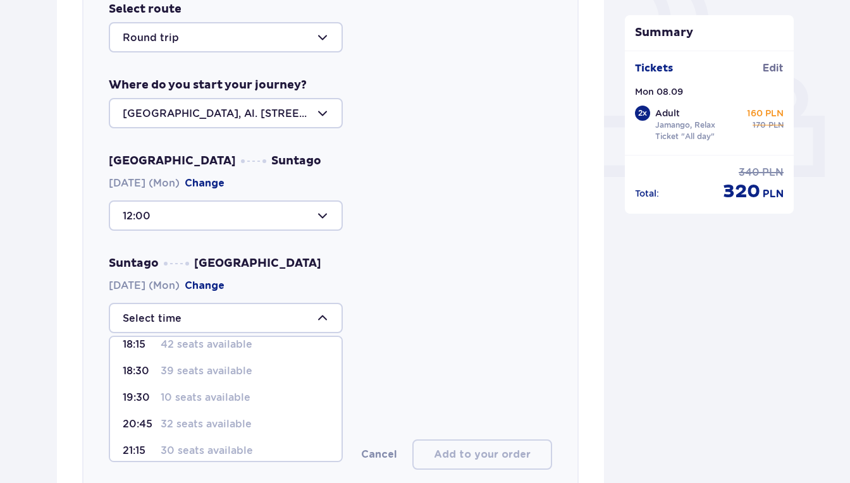
click at [190, 401] on p "10 seats available" at bounding box center [206, 398] width 90 height 14
type input "19:30"
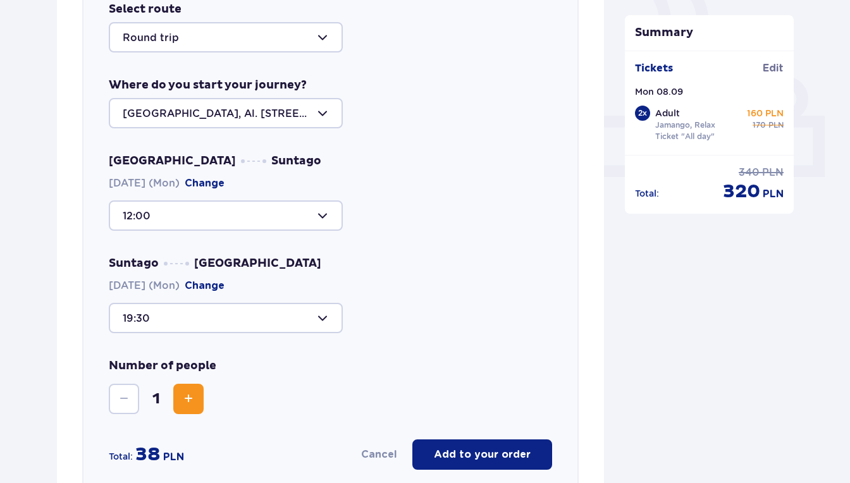
scroll to position [549, 0]
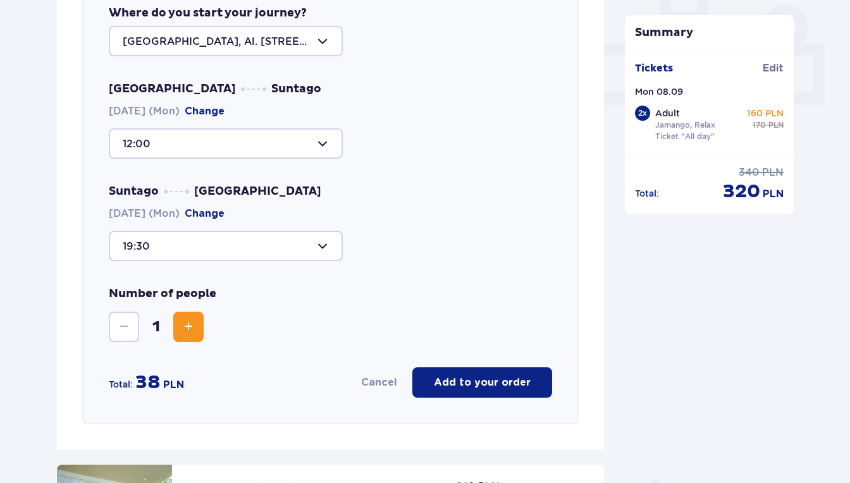
click at [192, 331] on span "Increase" at bounding box center [188, 327] width 15 height 15
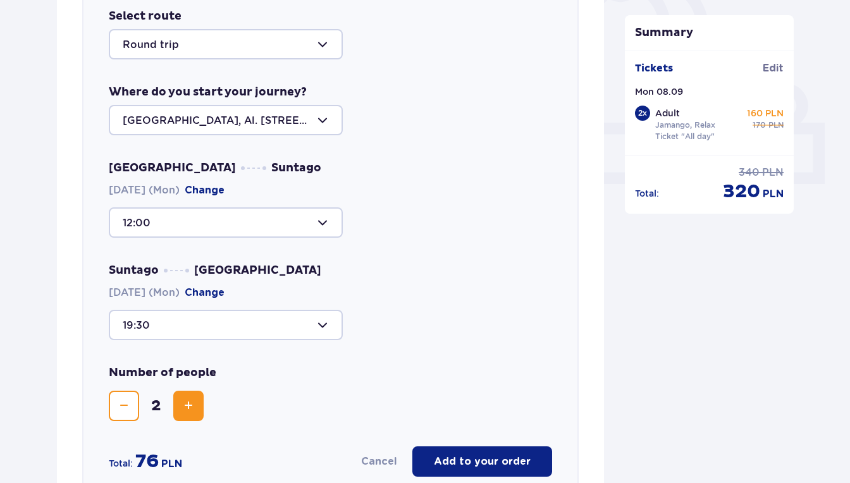
scroll to position [634, 0]
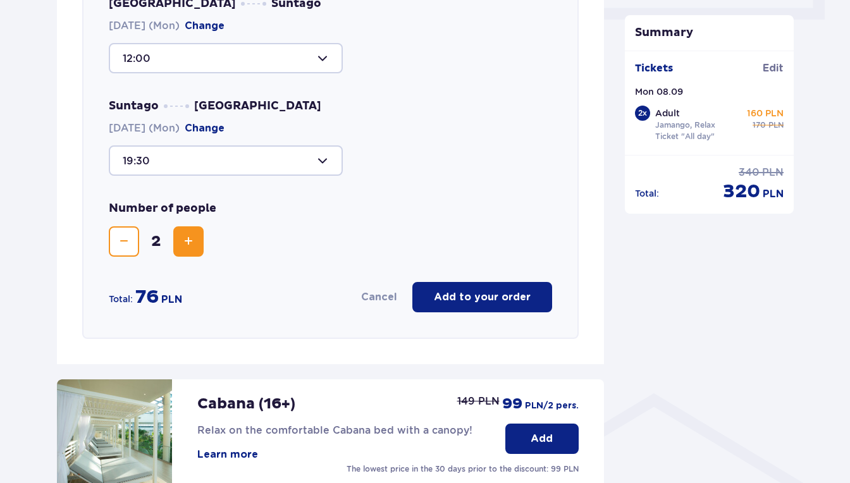
click at [465, 297] on p "Add to your order" at bounding box center [482, 297] width 97 height 14
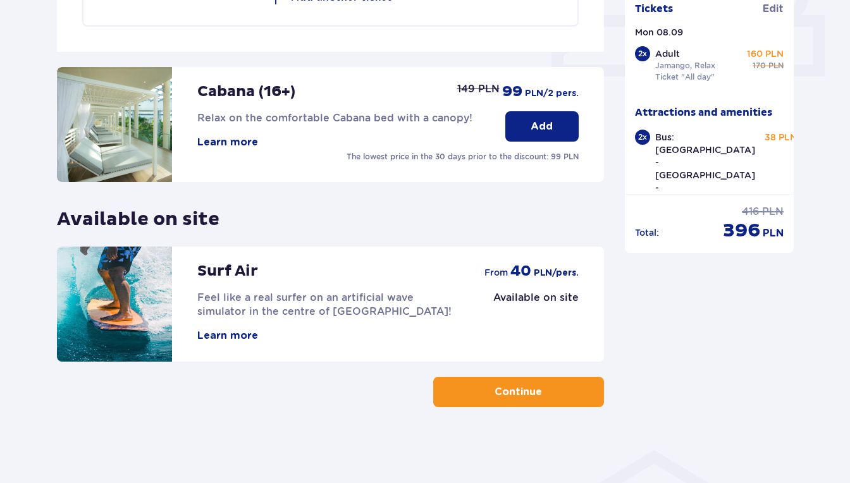
scroll to position [577, 0]
drag, startPoint x: 750, startPoint y: 140, endPoint x: 759, endPoint y: 139, distance: 8.9
click at [759, 139] on div "38 PLN" at bounding box center [777, 137] width 39 height 13
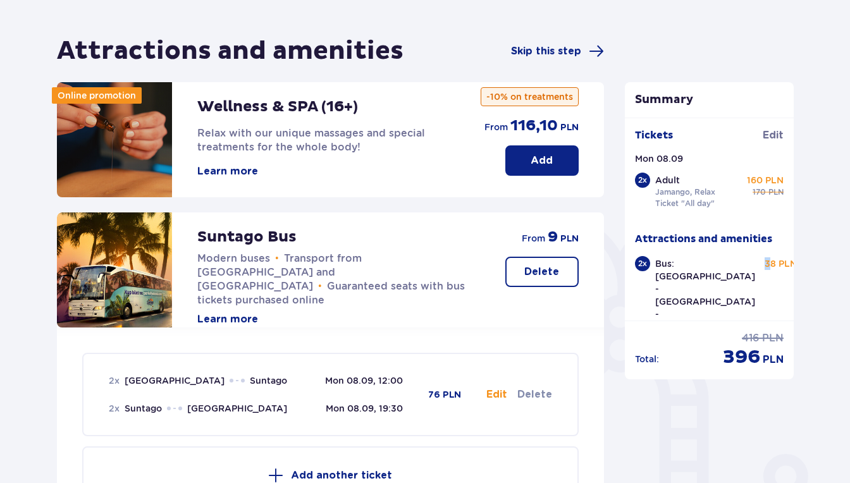
scroll to position [100, 0]
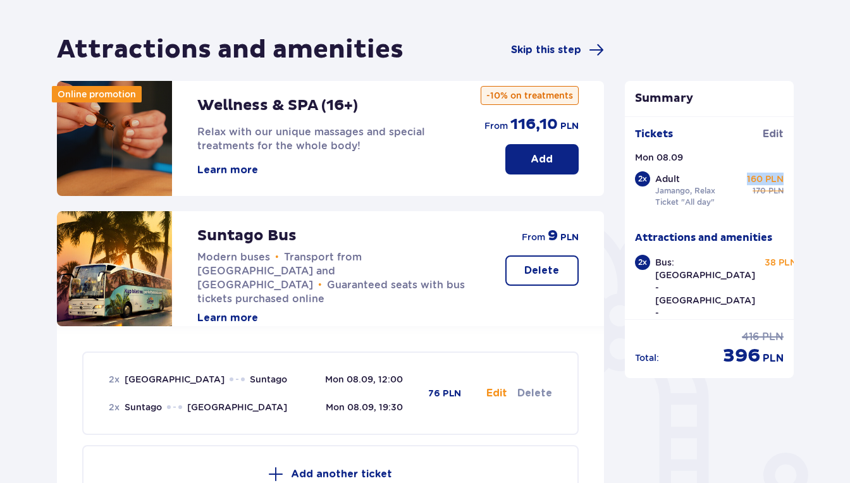
drag, startPoint x: 745, startPoint y: 177, endPoint x: 793, endPoint y: 175, distance: 47.5
click at [793, 175] on div "Tickets Edit Mon 08.09 2 x Adult Jamango, Relax Ticket "All day" 160 PLN 170 PL…" at bounding box center [710, 217] width 170 height 203
drag, startPoint x: 750, startPoint y: 190, endPoint x: 793, endPoint y: 191, distance: 43.0
click at [793, 191] on div "Tickets Edit Mon 08.09 2 x Adult Jamango, Relax Ticket "All day" 160 PLN 170 PL…" at bounding box center [710, 217] width 170 height 203
drag, startPoint x: 743, startPoint y: 265, endPoint x: 793, endPoint y: 265, distance: 50.6
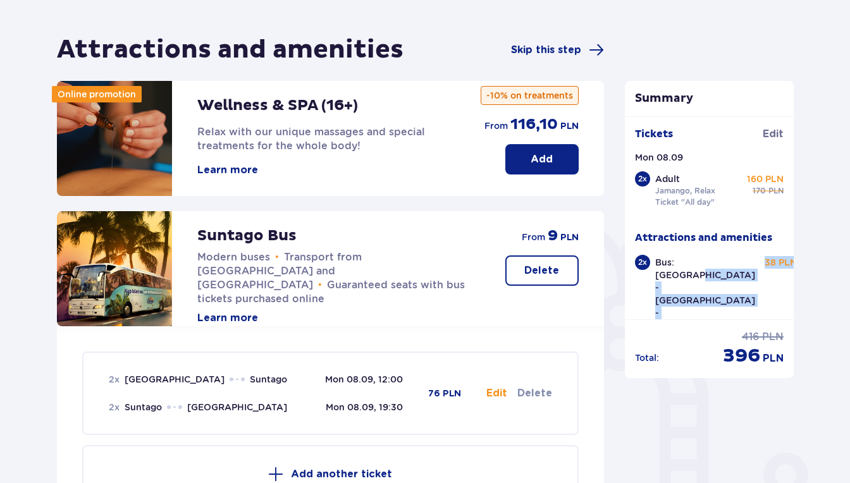
click at [793, 265] on div "Tickets Edit Mon 08.09 2 x Adult Jamango, Relax Ticket "All day" 160 PLN 170 PL…" at bounding box center [710, 217] width 170 height 203
click at [688, 320] on div "Total : 416 PLN 396 PLN" at bounding box center [710, 344] width 170 height 49
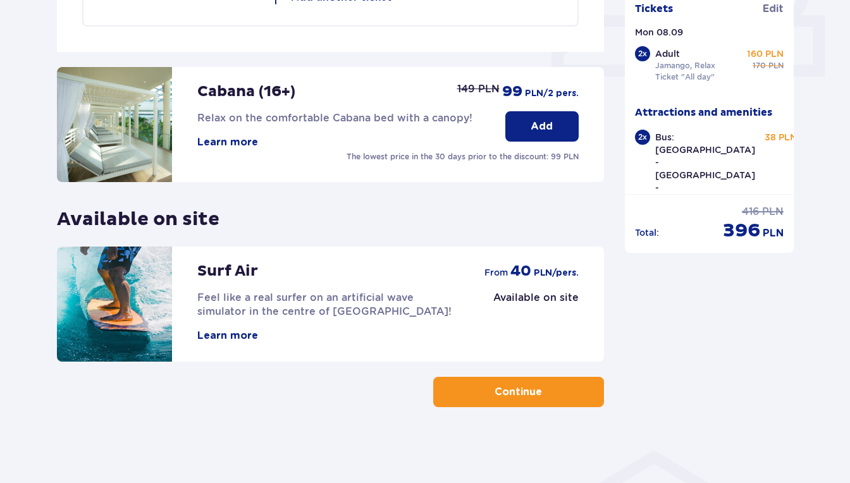
scroll to position [577, 0]
click at [500, 395] on p "Continue" at bounding box center [518, 392] width 47 height 14
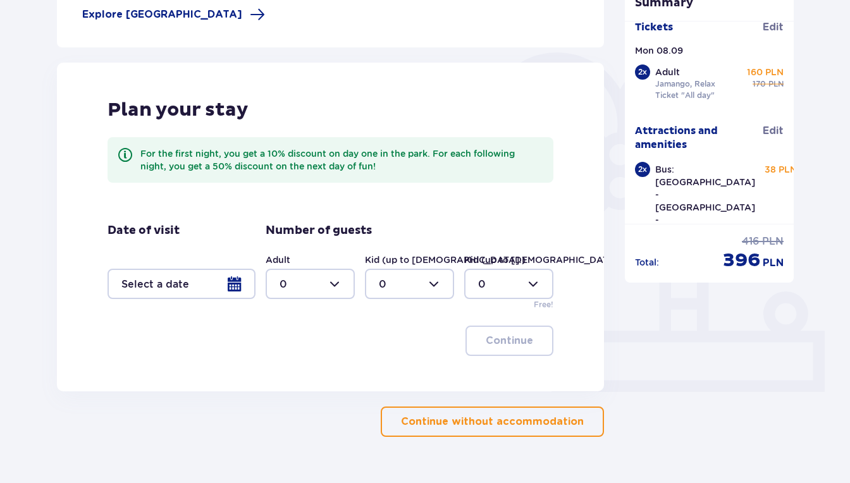
scroll to position [269, 0]
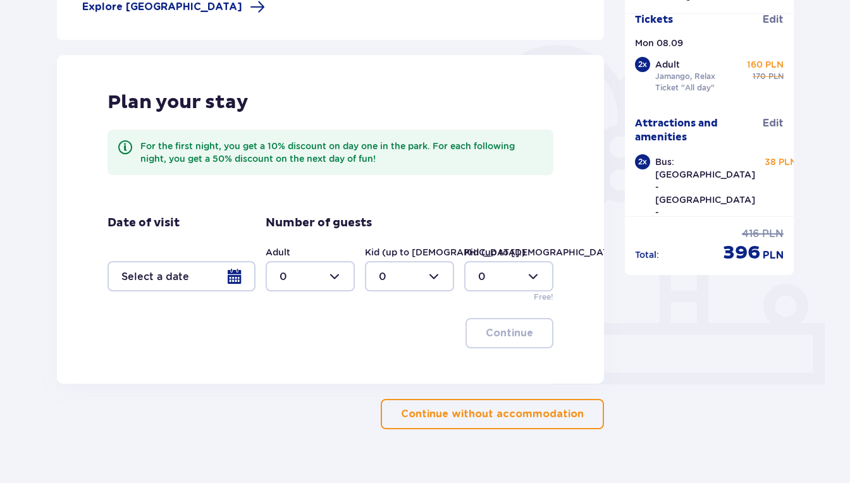
click at [485, 415] on p "Continue without accommodation" at bounding box center [492, 415] width 183 height 14
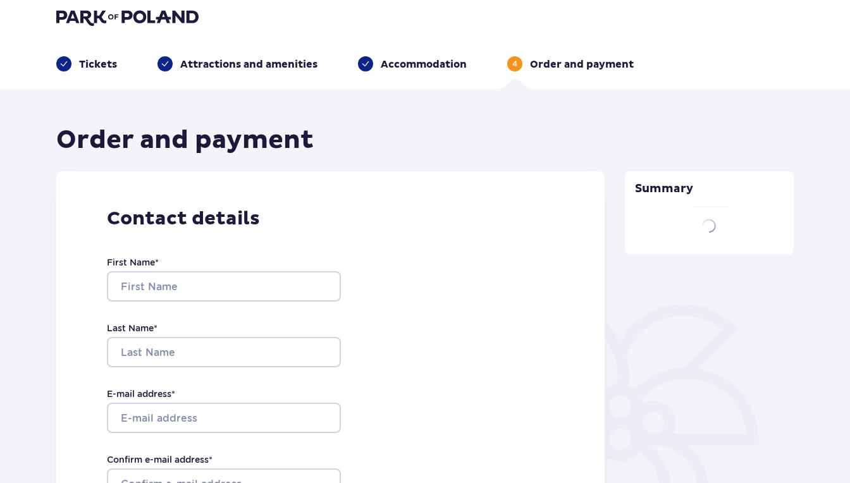
type input "[PERSON_NAME]"
type input "Vlasov"
type input "[EMAIL_ADDRESS][DOMAIN_NAME]"
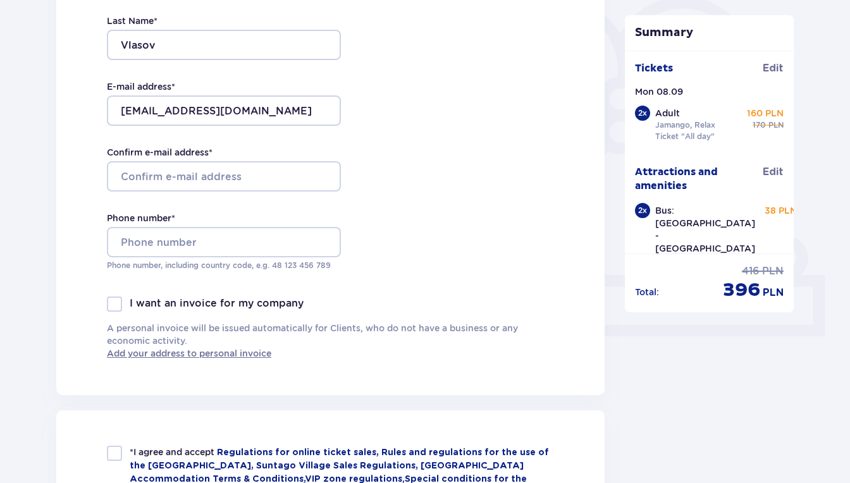
scroll to position [323, 0]
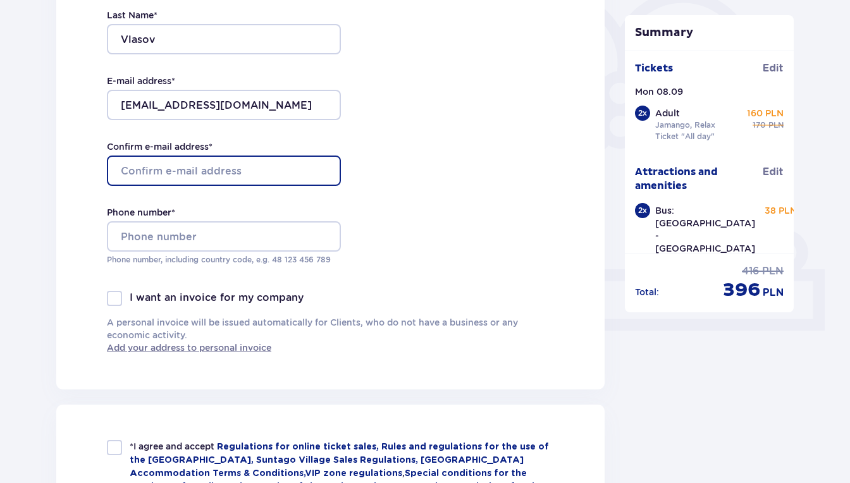
type input "[EMAIL_ADDRESS][DOMAIN_NAME]"
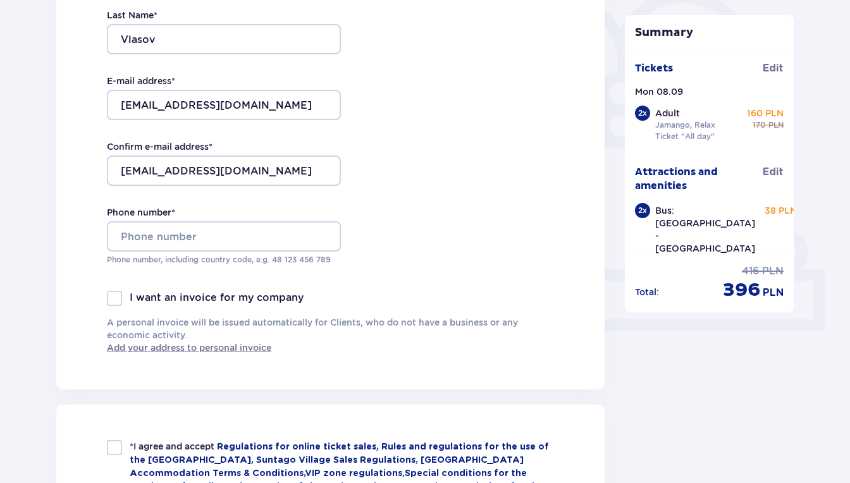
click at [362, 204] on div "Contact details First Name * [PERSON_NAME] Last Name * [PERSON_NAME] E-mail add…" at bounding box center [330, 124] width 549 height 532
type input "+"
type input "573075748"
click at [419, 217] on div "Contact details First Name * [PERSON_NAME] Last Name * [PERSON_NAME] E-mail add…" at bounding box center [330, 124] width 549 height 532
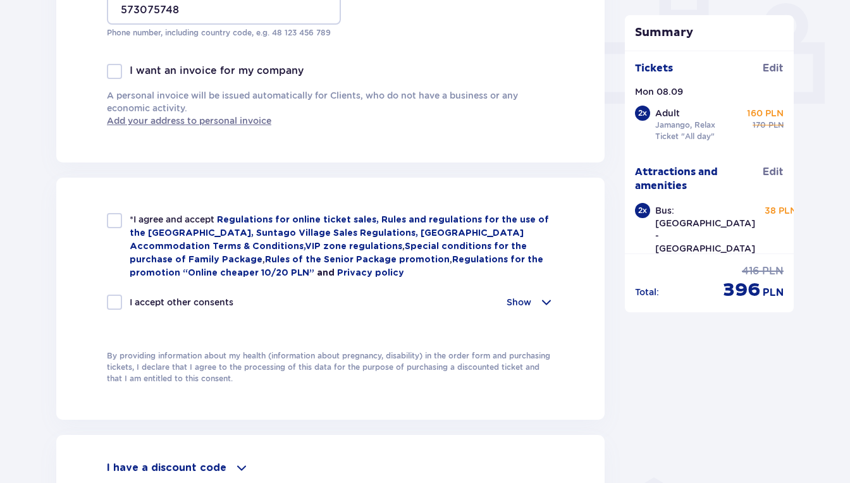
scroll to position [576, 0]
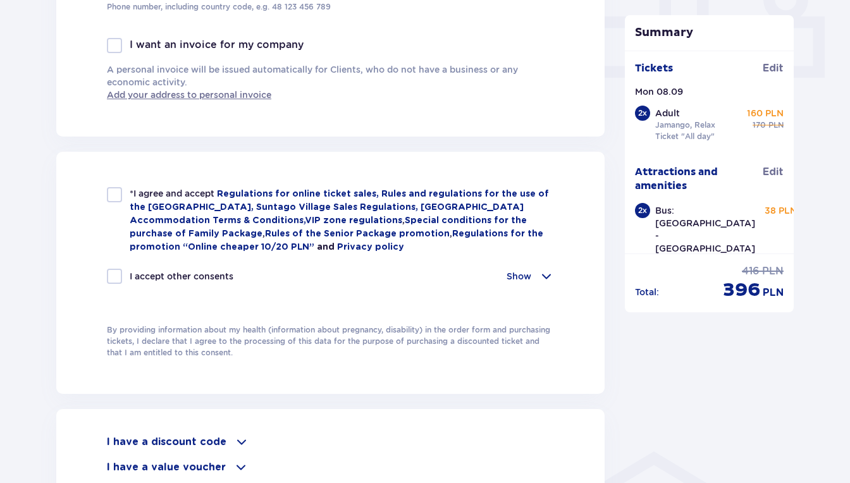
click at [120, 188] on div at bounding box center [114, 194] width 15 height 15
checkbox input "true"
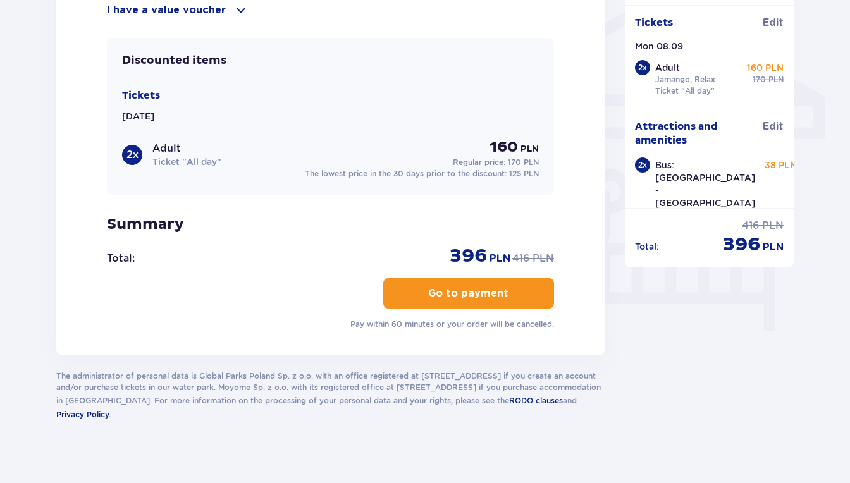
scroll to position [1033, 0]
click at [499, 296] on button "Go to payment" at bounding box center [468, 293] width 171 height 30
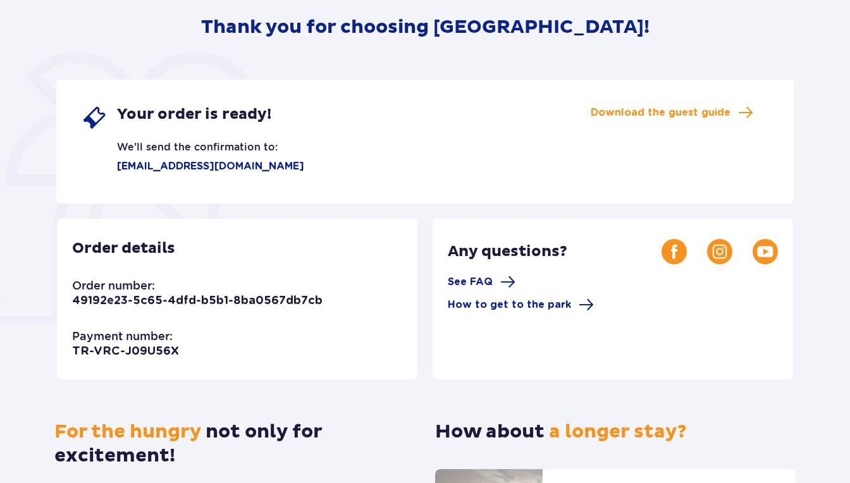
scroll to position [169, 0]
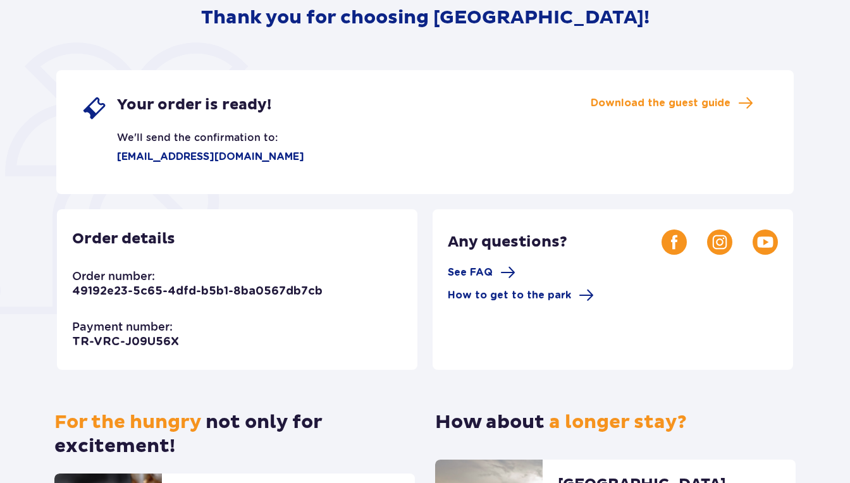
click at [624, 40] on div "Thank you for choosing Suntago! Your order is ready! We'll send the confirmatio…" at bounding box center [425, 265] width 738 height 666
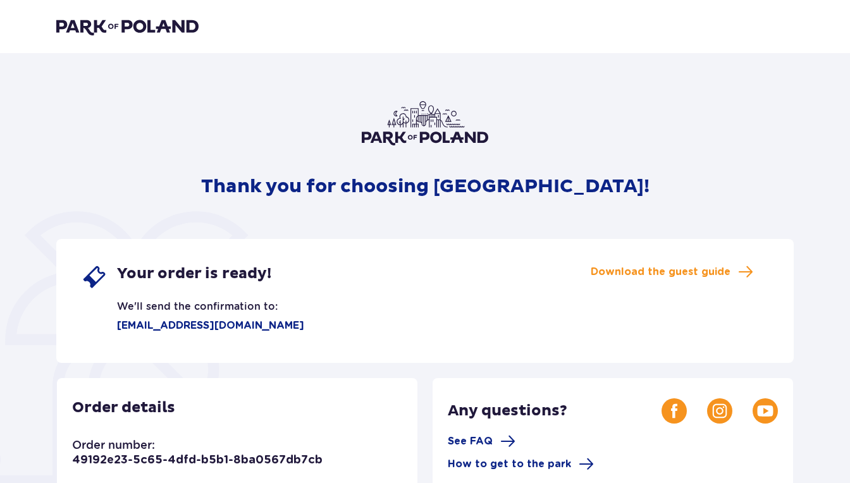
scroll to position [0, 0]
click at [736, 270] on span "Download the guest guide" at bounding box center [672, 271] width 163 height 15
